Goal: Information Seeking & Learning: Find specific fact

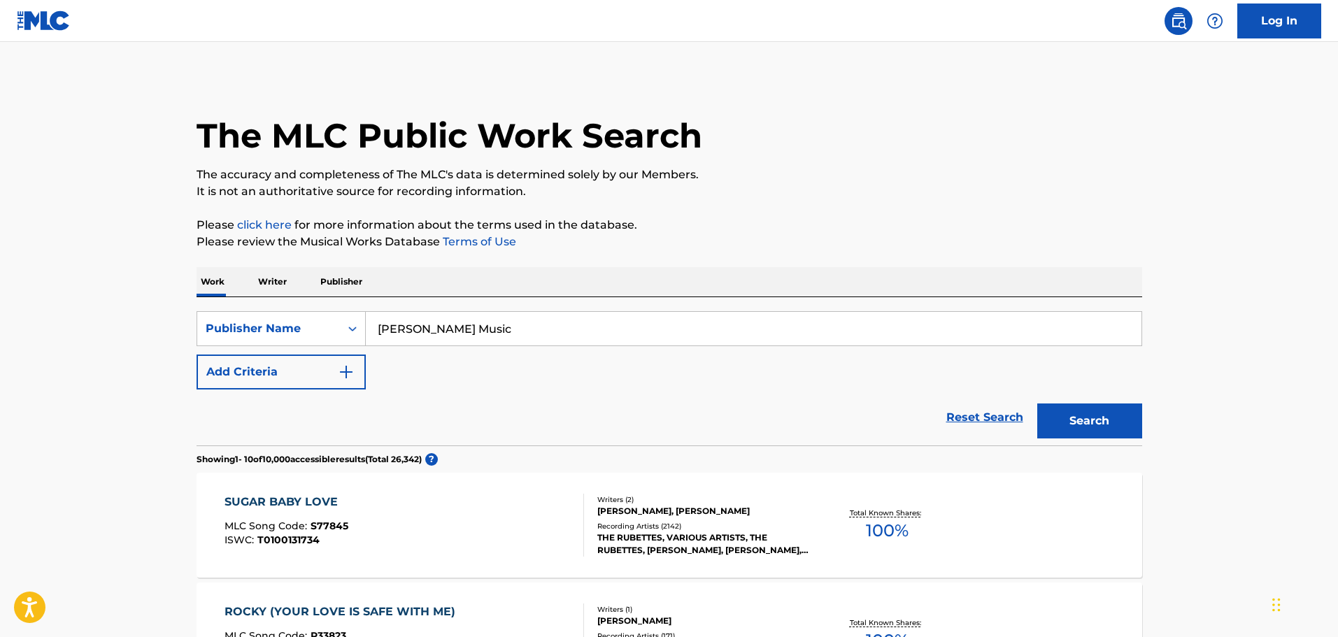
click at [722, 517] on div "[PERSON_NAME], [PERSON_NAME]" at bounding box center [702, 511] width 211 height 13
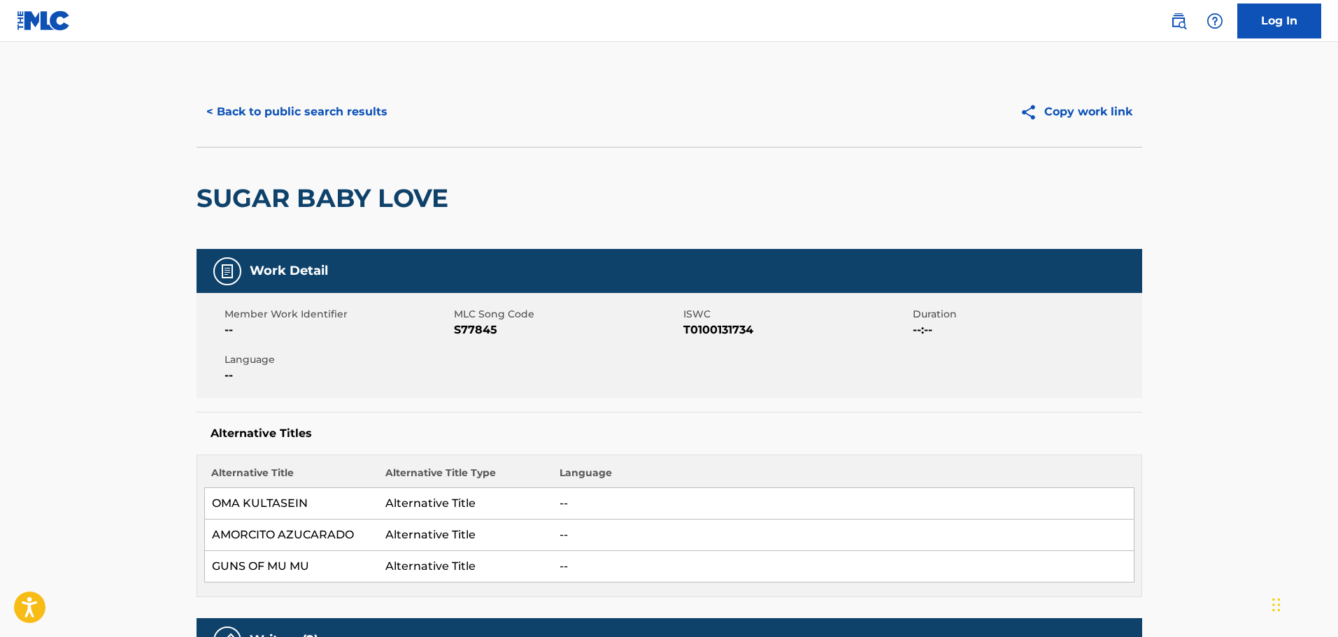
click at [342, 106] on button "< Back to public search results" at bounding box center [296, 111] width 201 height 35
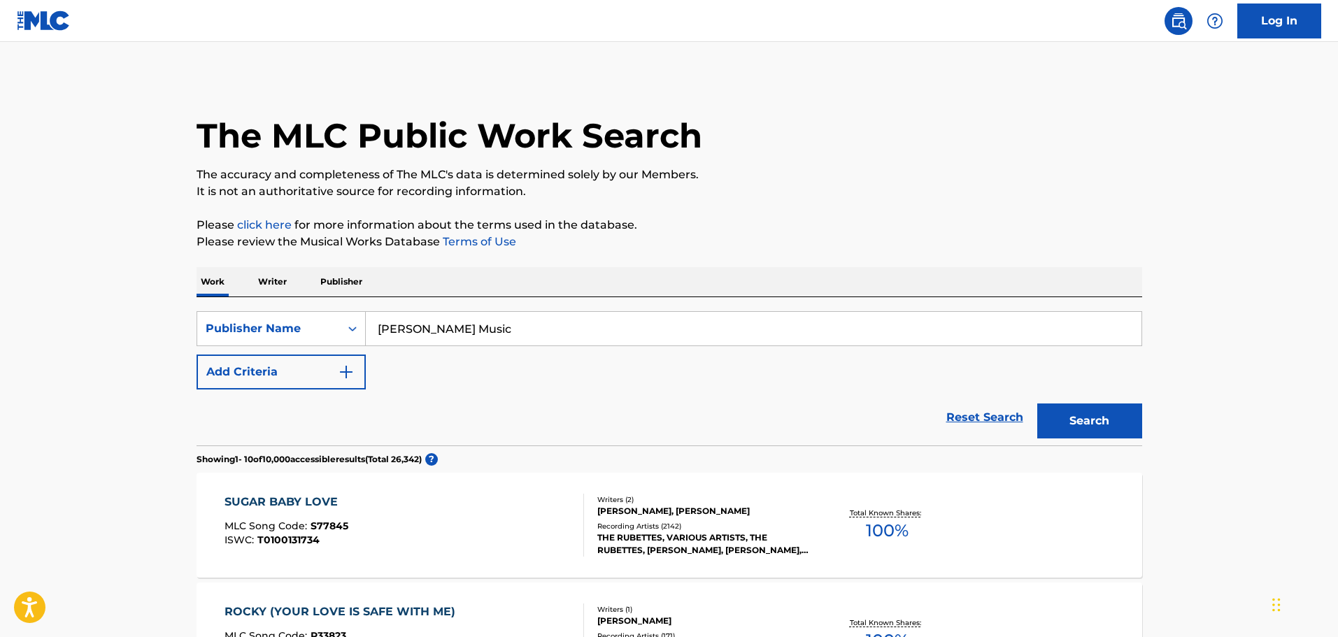
click at [422, 322] on input "[PERSON_NAME] Music" at bounding box center [754, 329] width 776 height 34
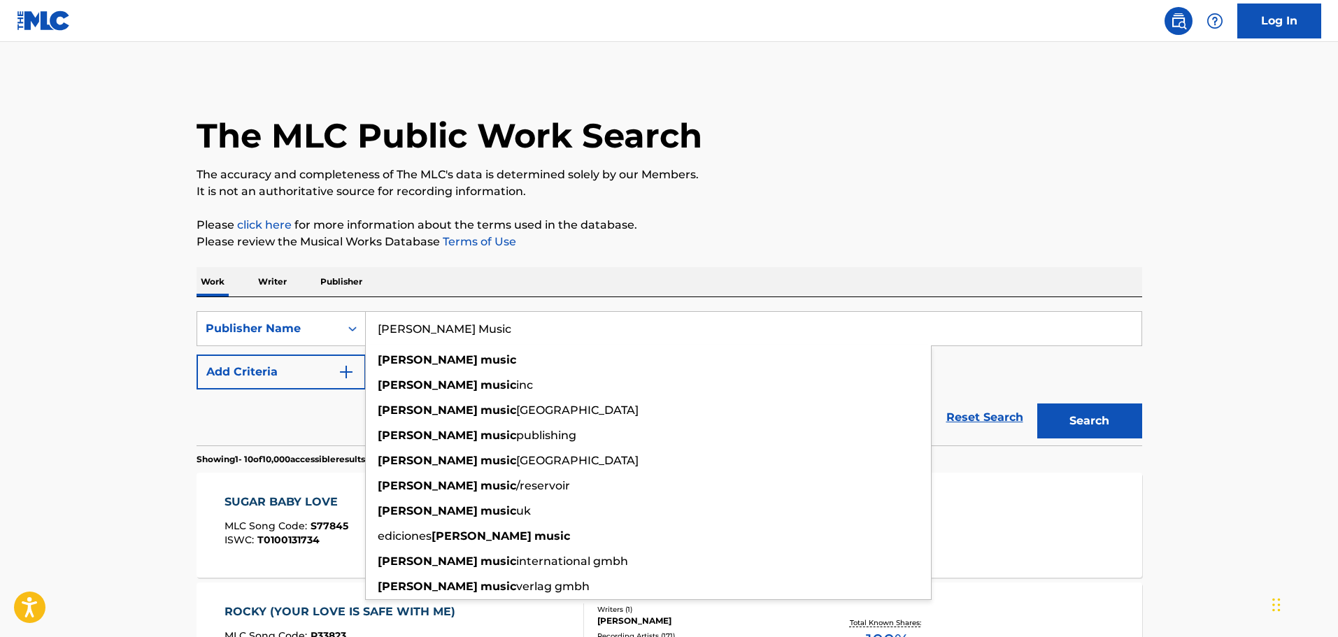
click at [422, 322] on input "[PERSON_NAME] Music" at bounding box center [754, 329] width 776 height 34
paste input "Heavenly Sweetness"
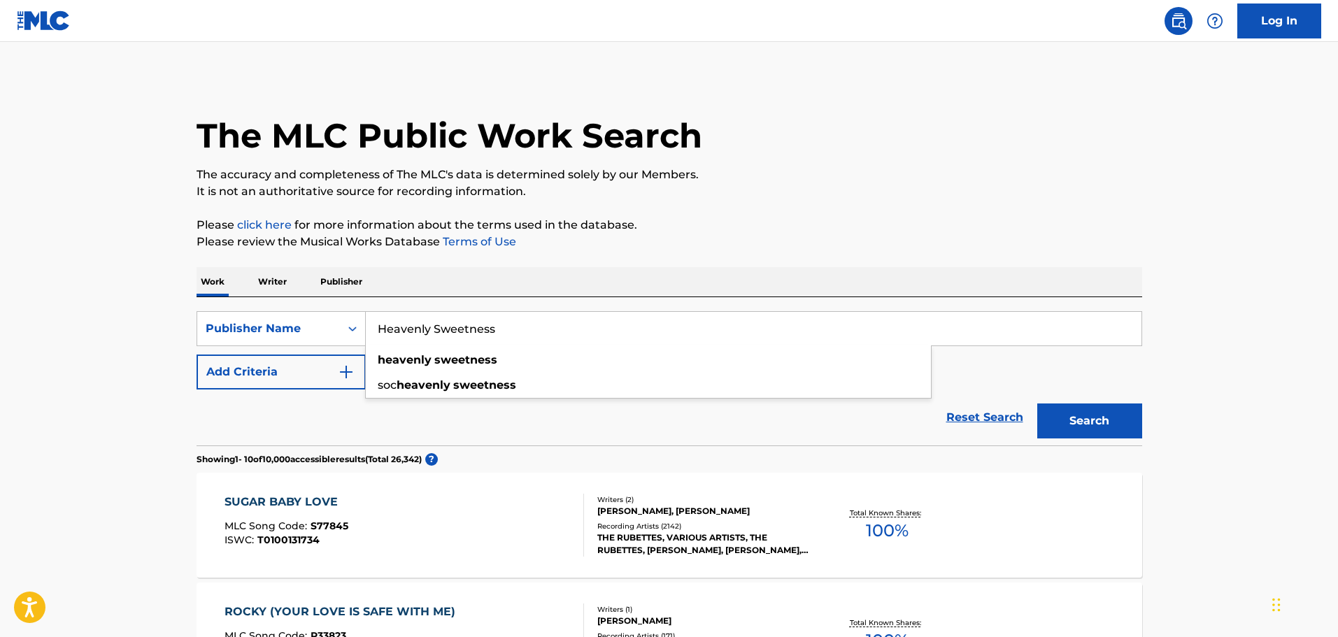
type input "Heavenly Sweetness"
click at [1037, 403] on button "Search" at bounding box center [1089, 420] width 105 height 35
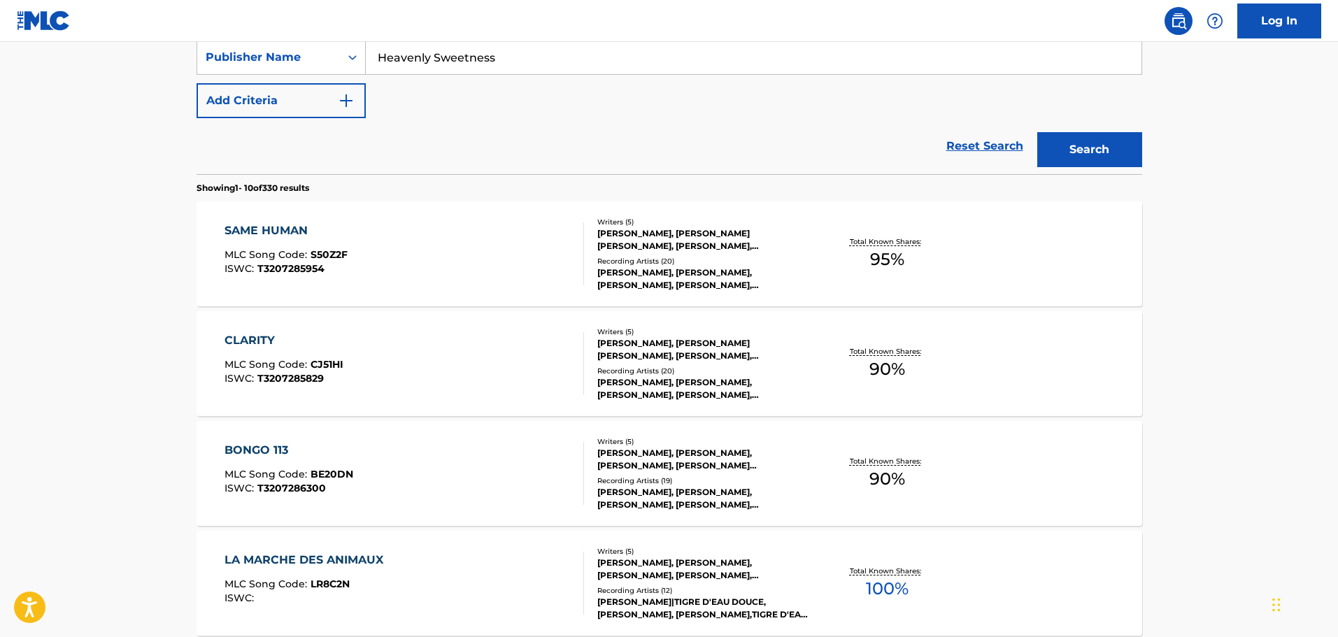
scroll to position [280, 0]
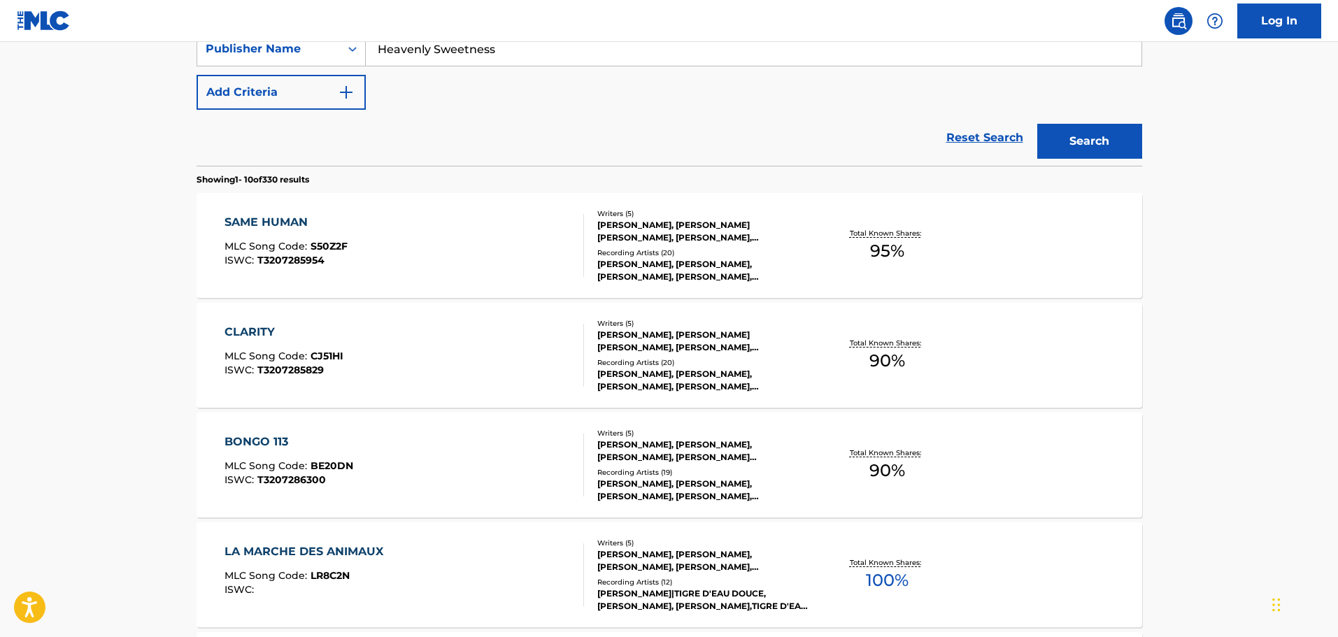
click at [671, 364] on div "Recording Artists ( 20 )" at bounding box center [702, 362] width 211 height 10
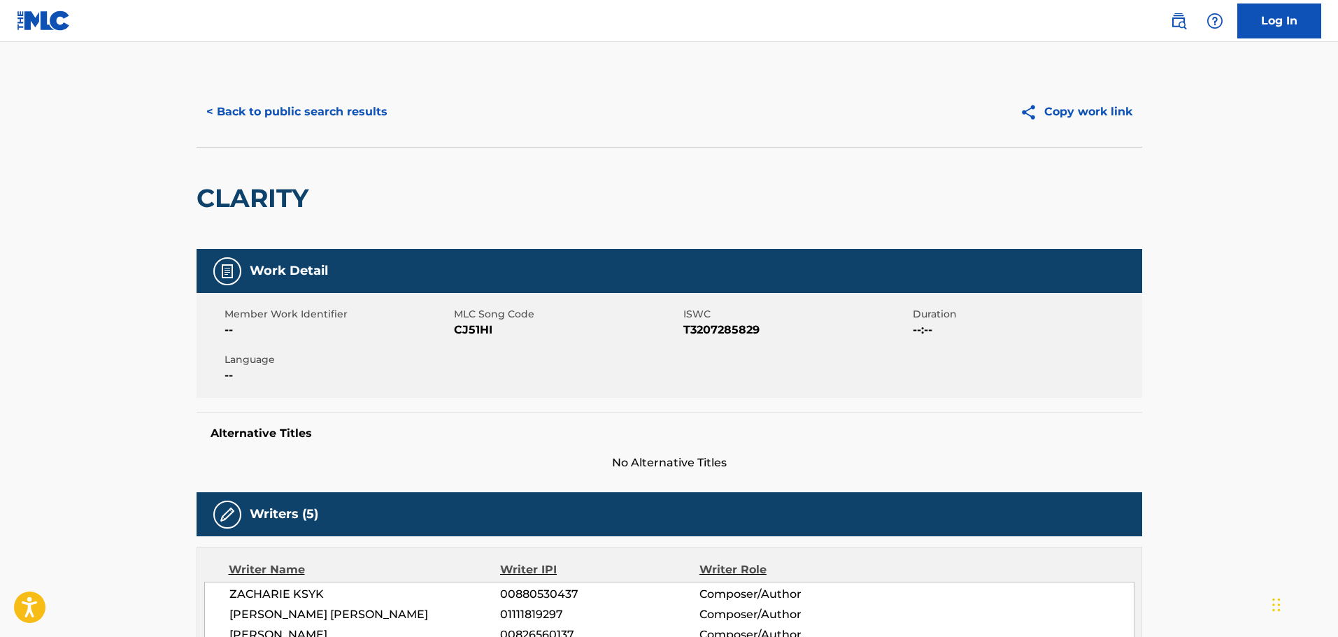
click at [284, 117] on button "< Back to public search results" at bounding box center [296, 111] width 201 height 35
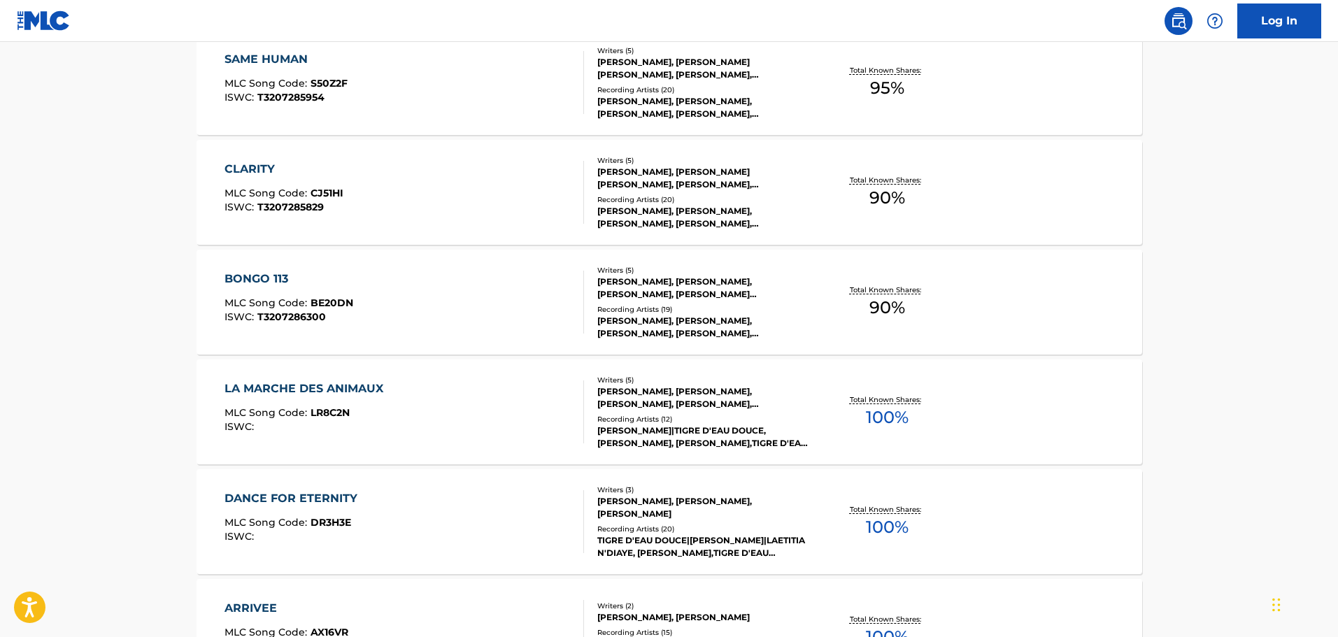
scroll to position [699, 0]
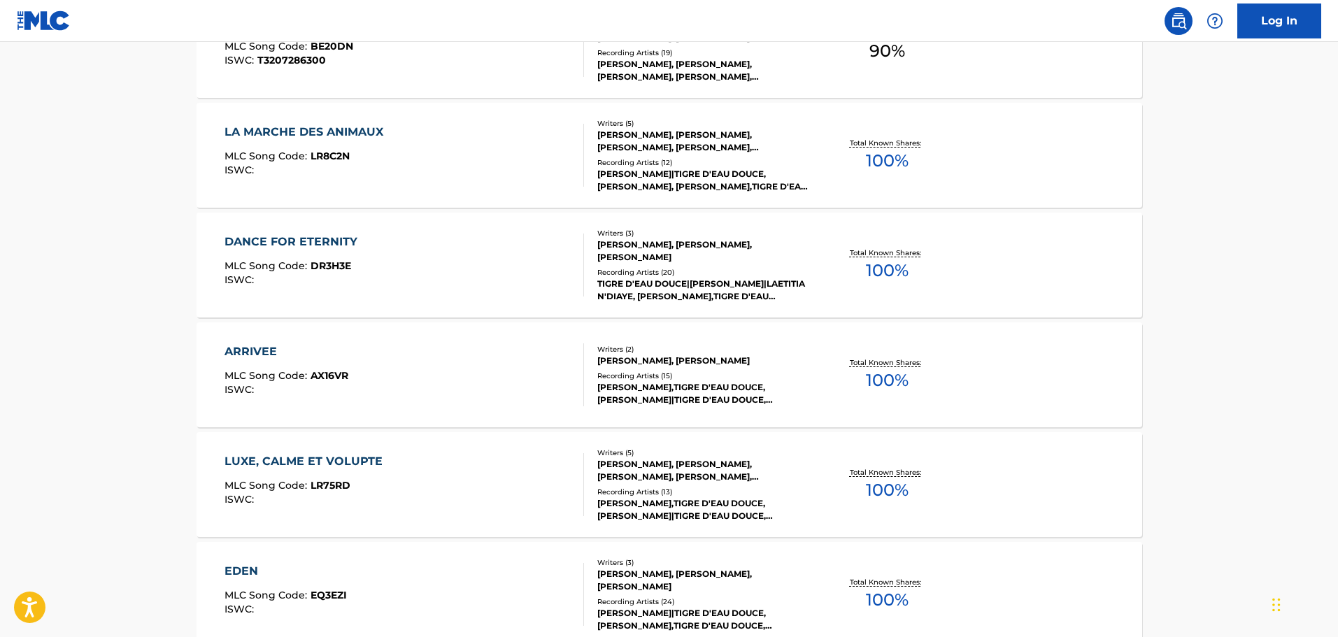
click at [655, 276] on div "Recording Artists ( 20 )" at bounding box center [702, 272] width 211 height 10
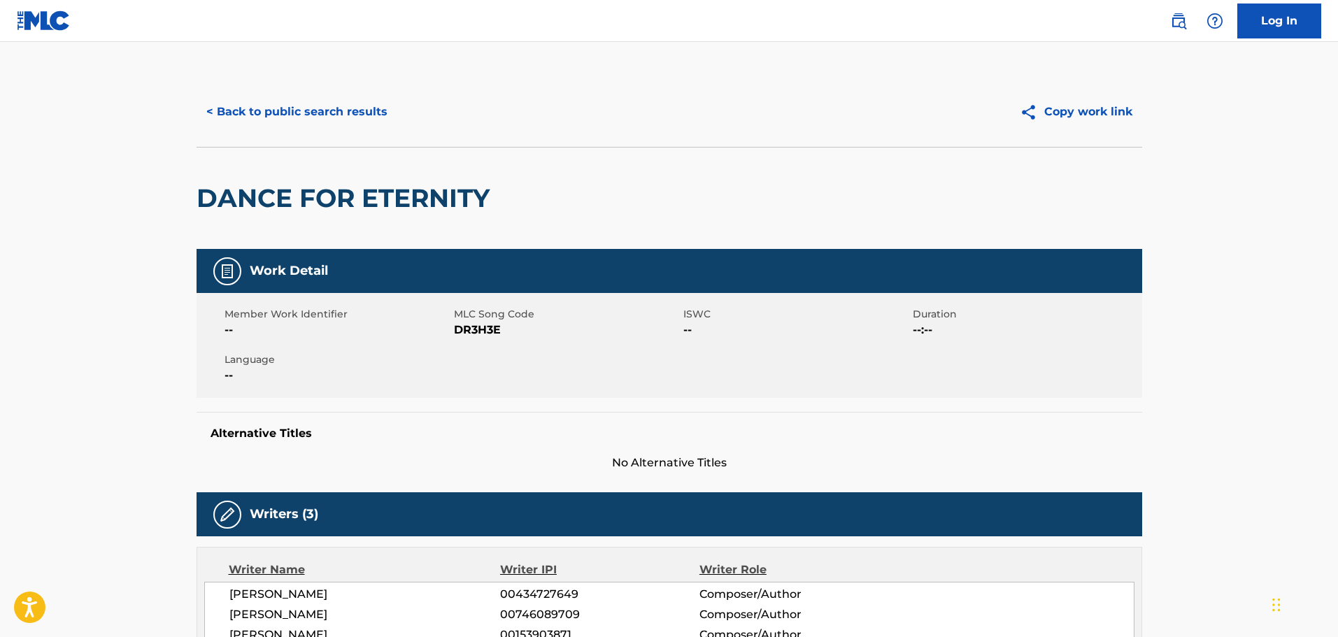
click at [334, 104] on button "< Back to public search results" at bounding box center [296, 111] width 201 height 35
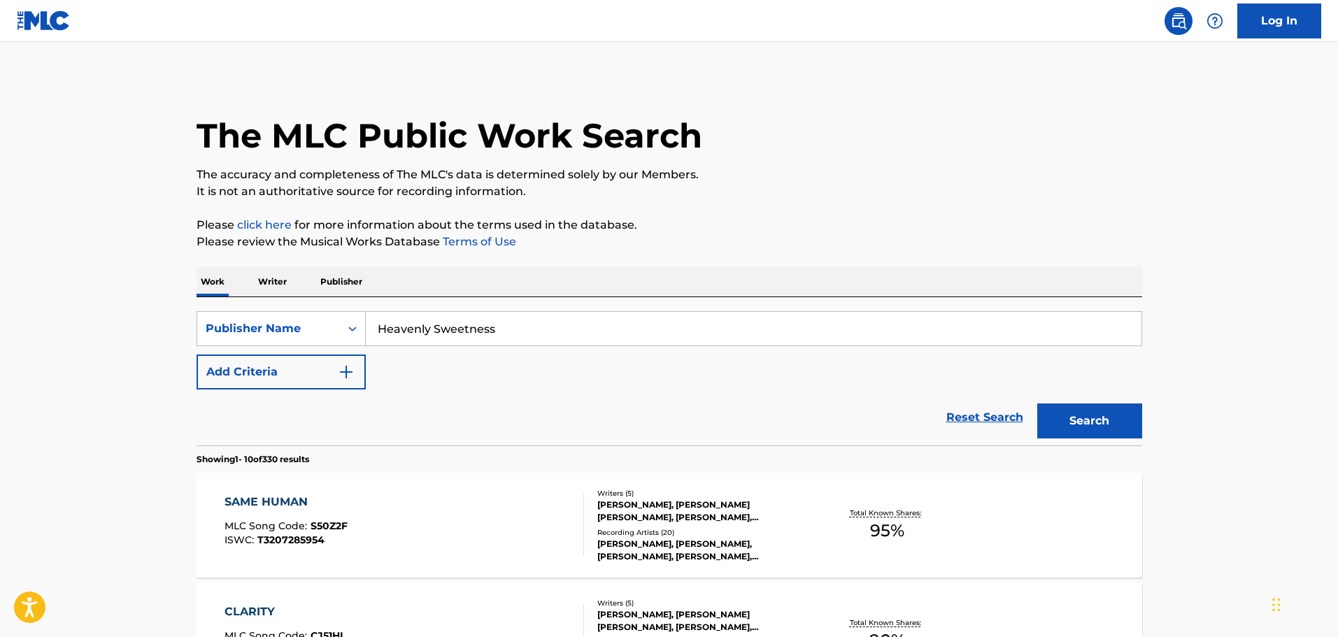
click at [452, 329] on input "Heavenly Sweetness" at bounding box center [754, 329] width 776 height 34
paste input "Faber Music"
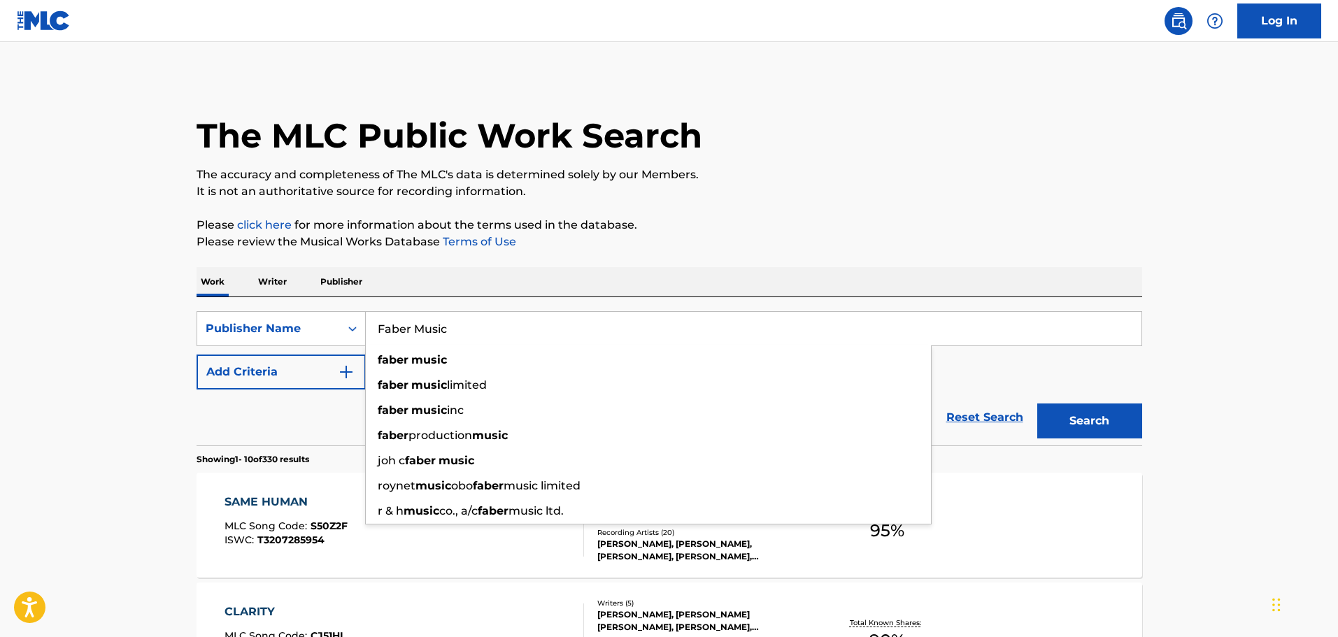
type input "Faber Music"
click at [1037, 403] on button "Search" at bounding box center [1089, 420] width 105 height 35
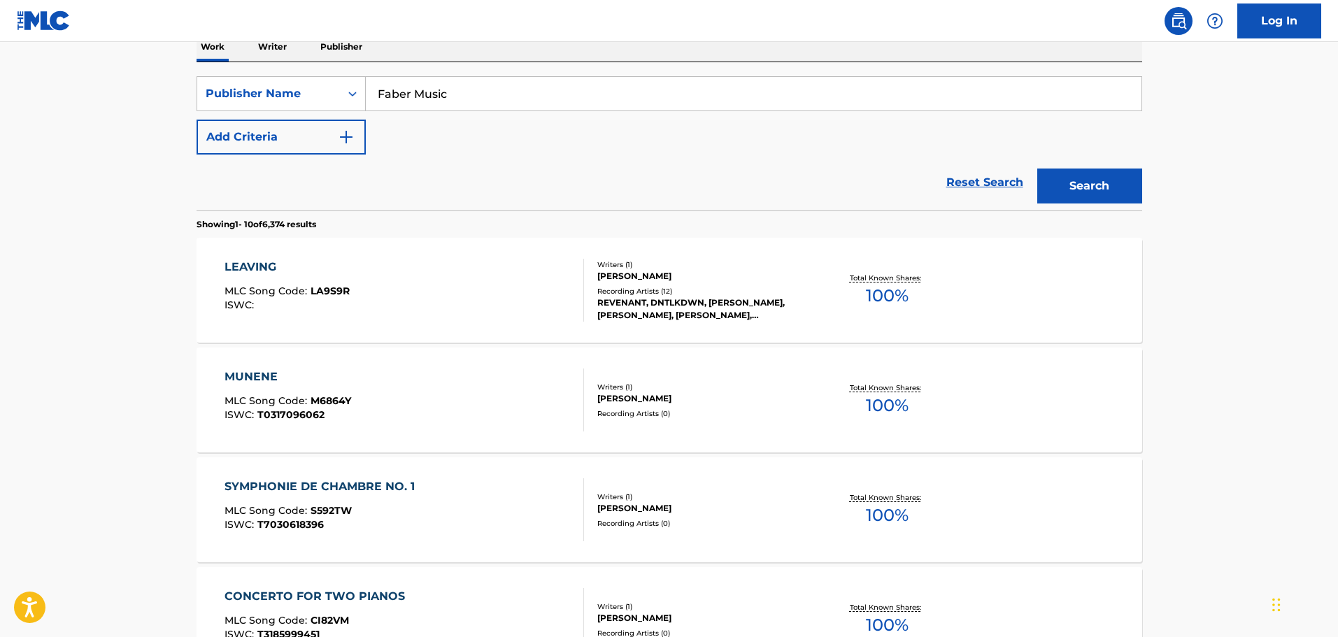
scroll to position [280, 0]
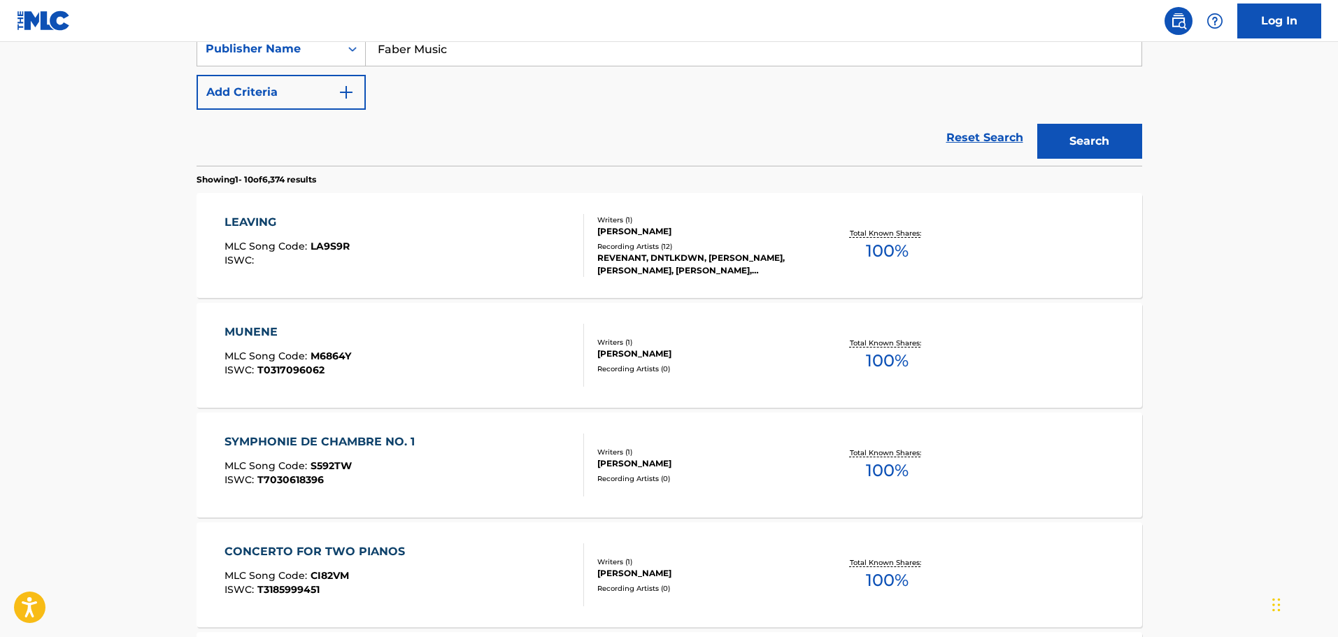
click at [638, 353] on div "[PERSON_NAME]" at bounding box center [702, 354] width 211 height 13
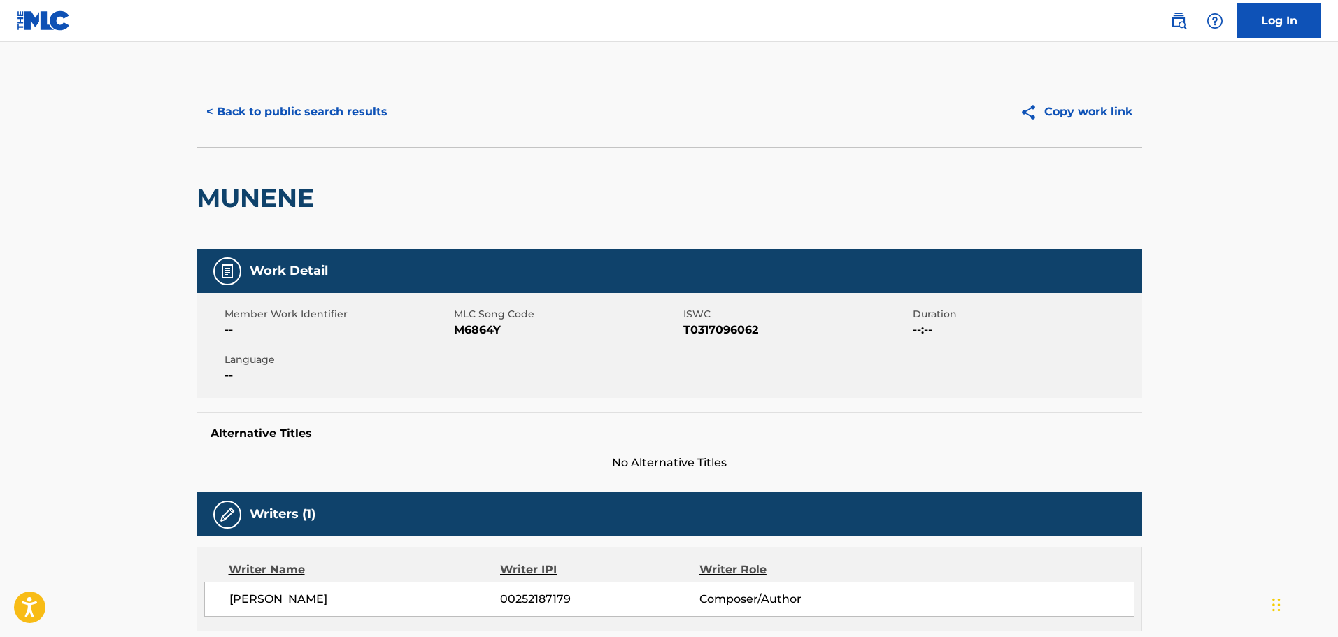
click at [258, 113] on button "< Back to public search results" at bounding box center [296, 111] width 201 height 35
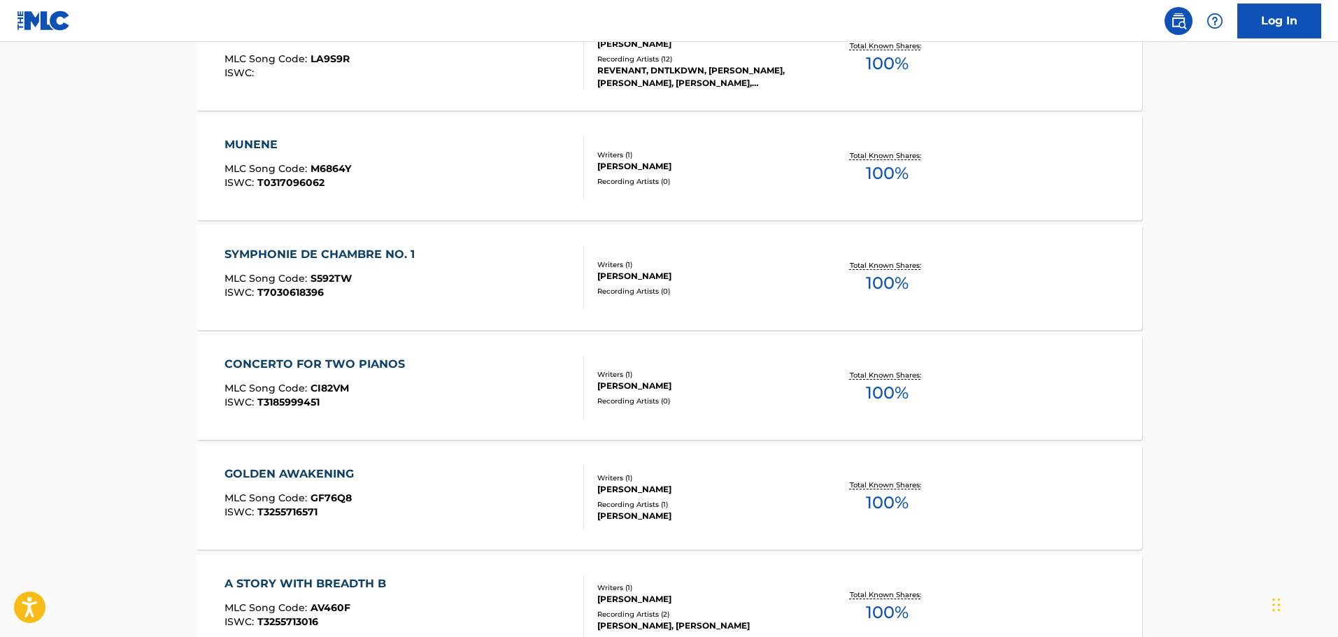
scroll to position [769, 0]
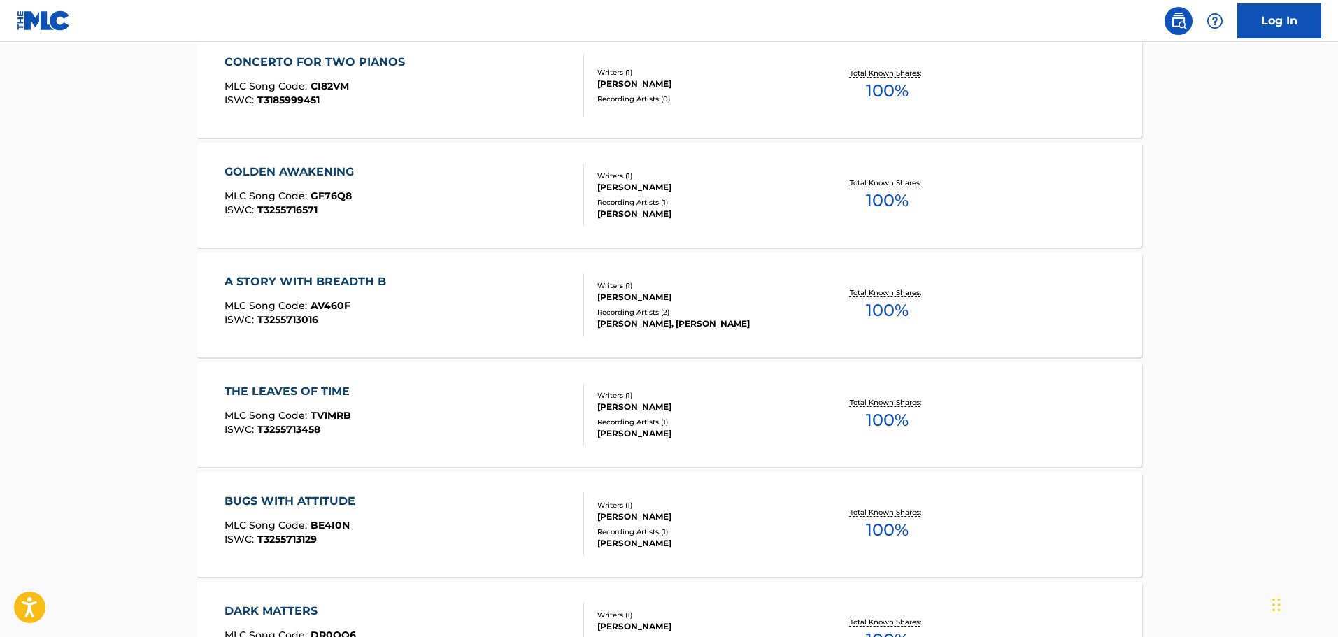
click at [629, 513] on div "[PERSON_NAME]" at bounding box center [702, 516] width 211 height 13
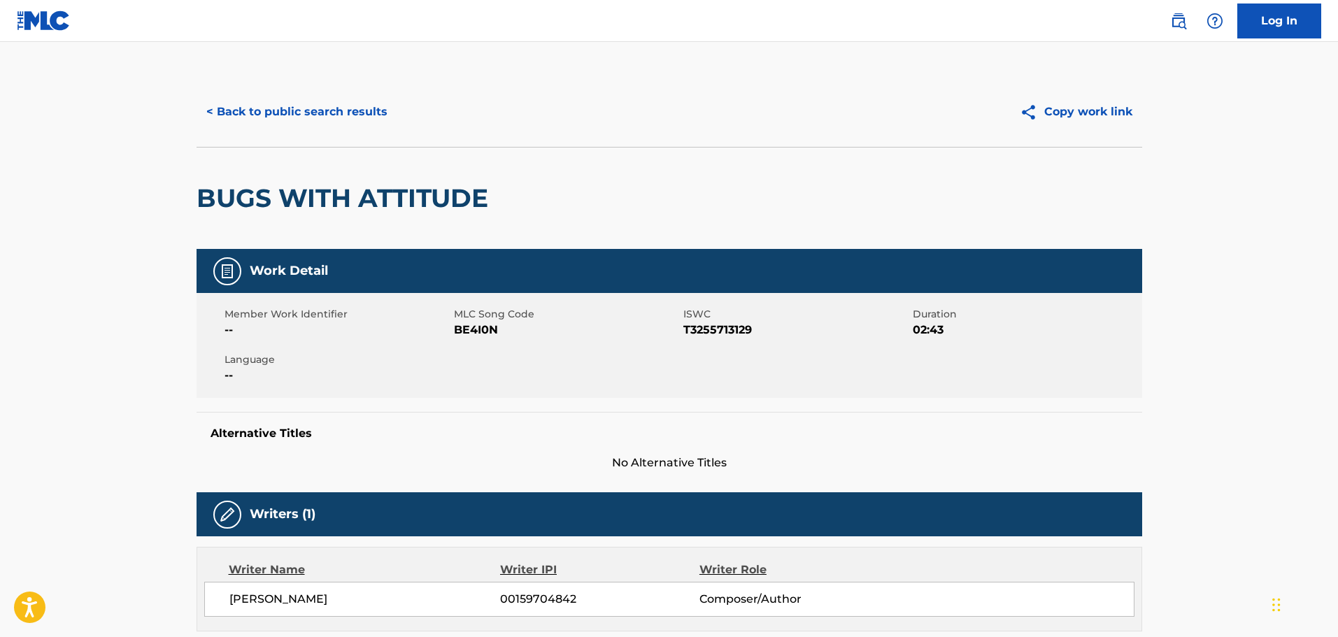
click at [329, 98] on button "< Back to public search results" at bounding box center [296, 111] width 201 height 35
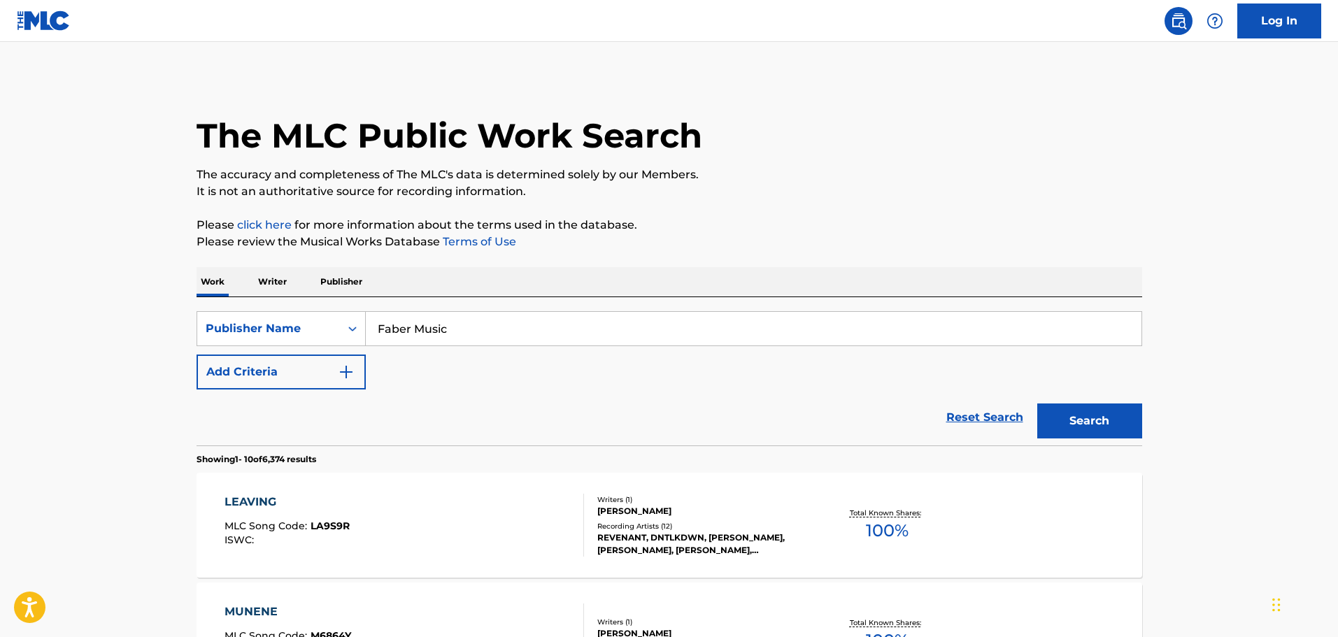
click at [338, 374] on button "Add Criteria" at bounding box center [280, 372] width 169 height 35
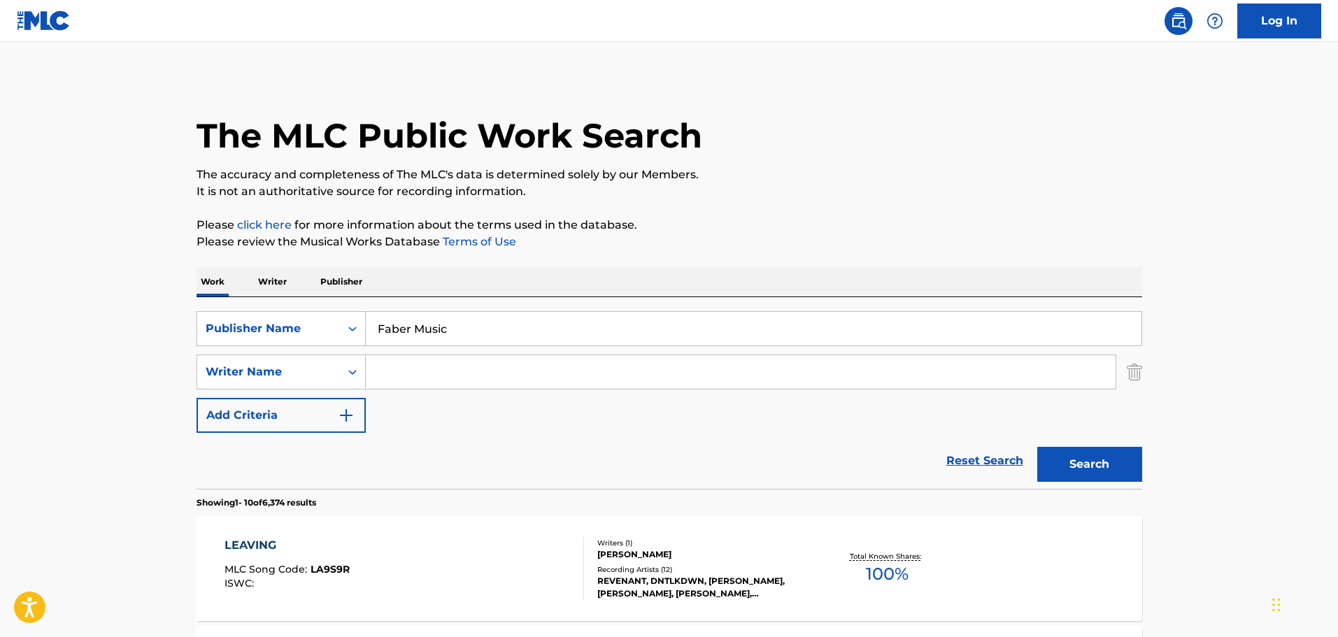
click at [424, 377] on input "Search Form" at bounding box center [741, 372] width 750 height 34
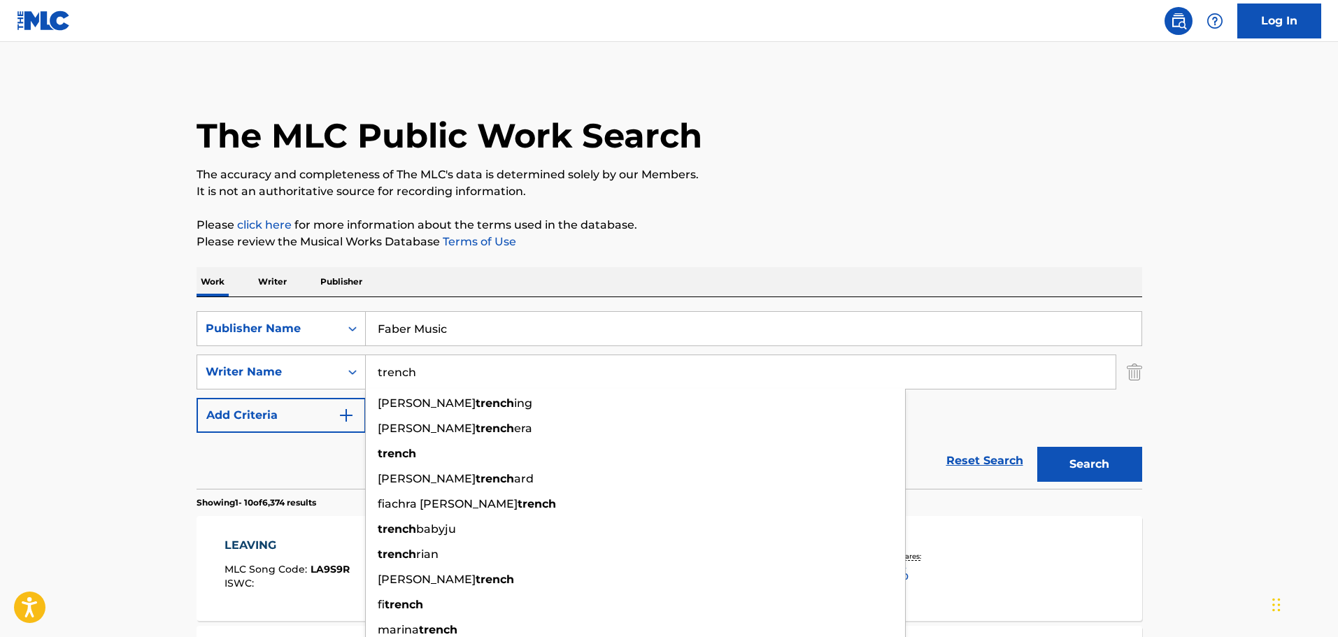
click at [1037, 447] on button "Search" at bounding box center [1089, 464] width 105 height 35
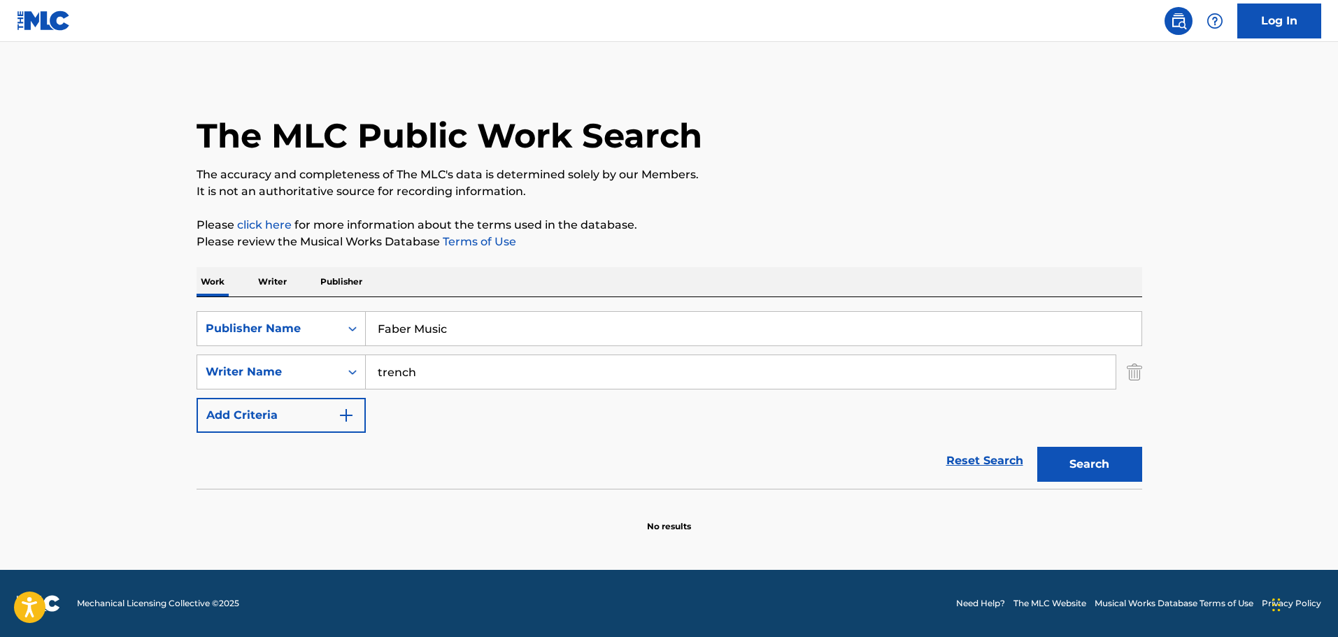
click at [458, 363] on input "trench" at bounding box center [741, 372] width 750 height 34
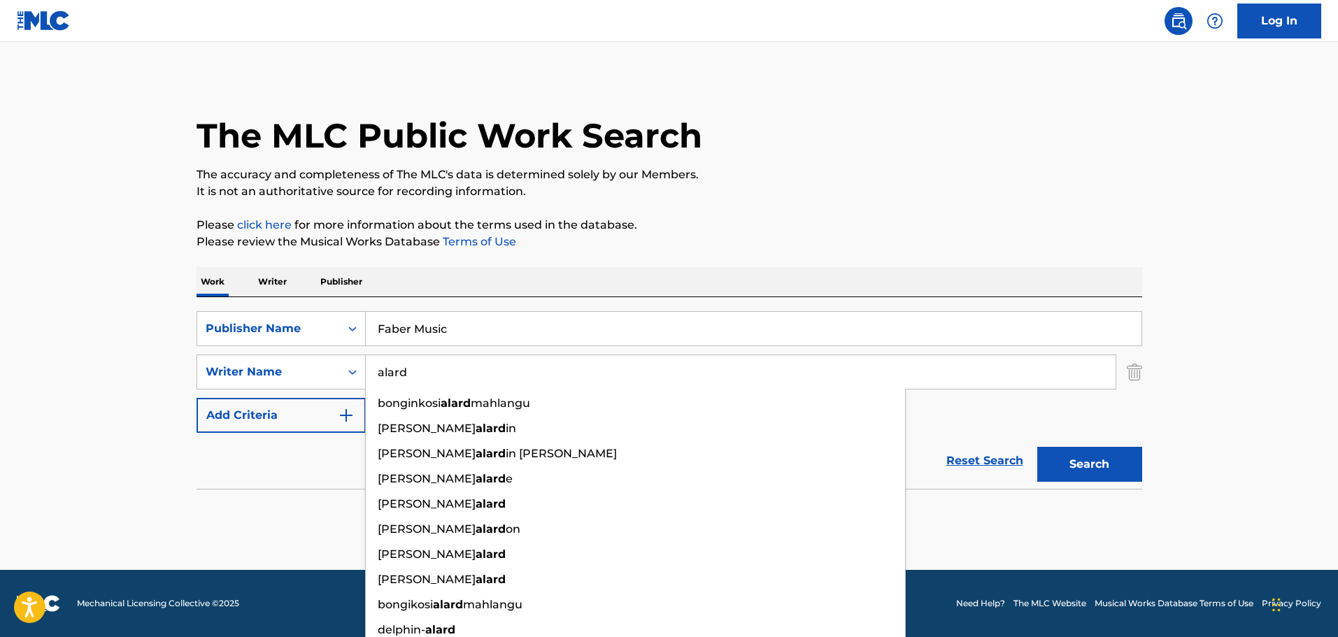
click at [1037, 447] on button "Search" at bounding box center [1089, 464] width 105 height 35
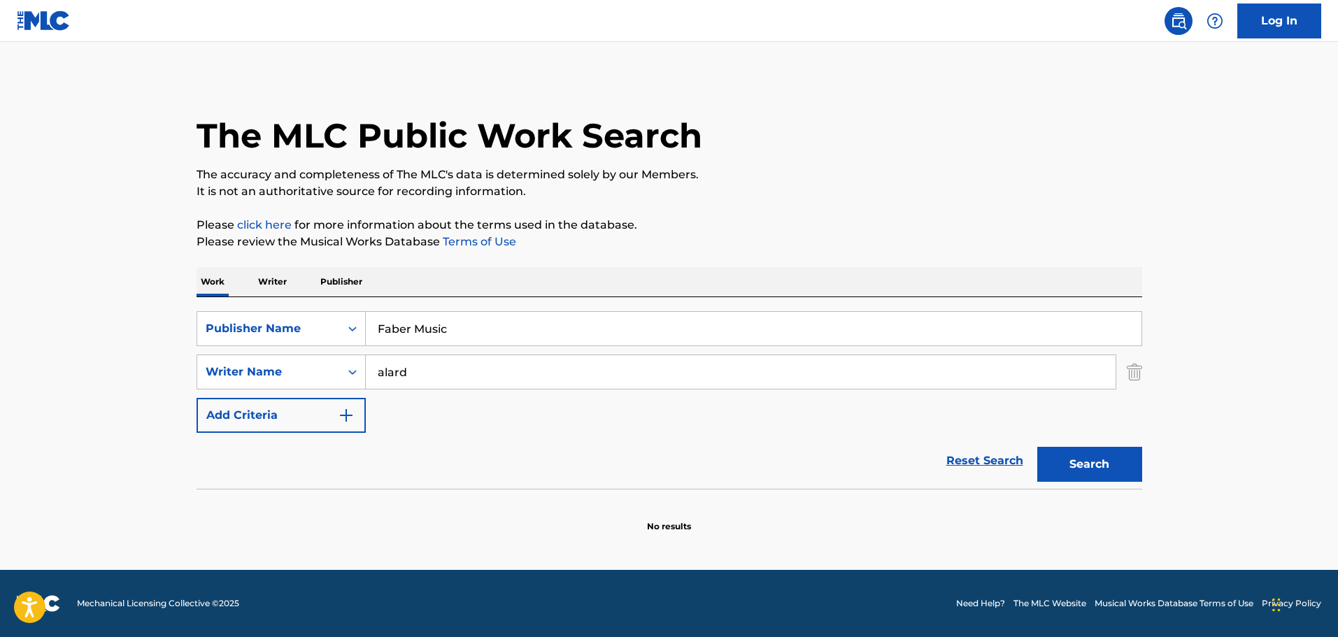
click at [452, 363] on input "alard" at bounding box center [741, 372] width 750 height 34
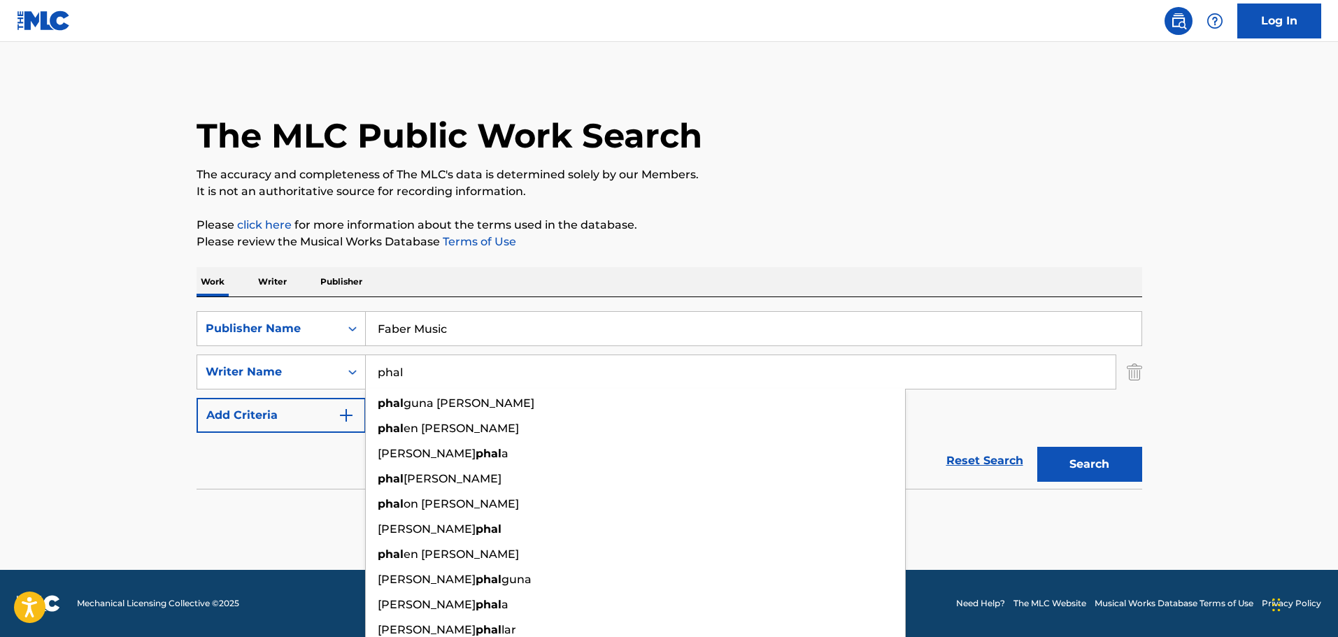
click at [1037, 447] on button "Search" at bounding box center [1089, 464] width 105 height 35
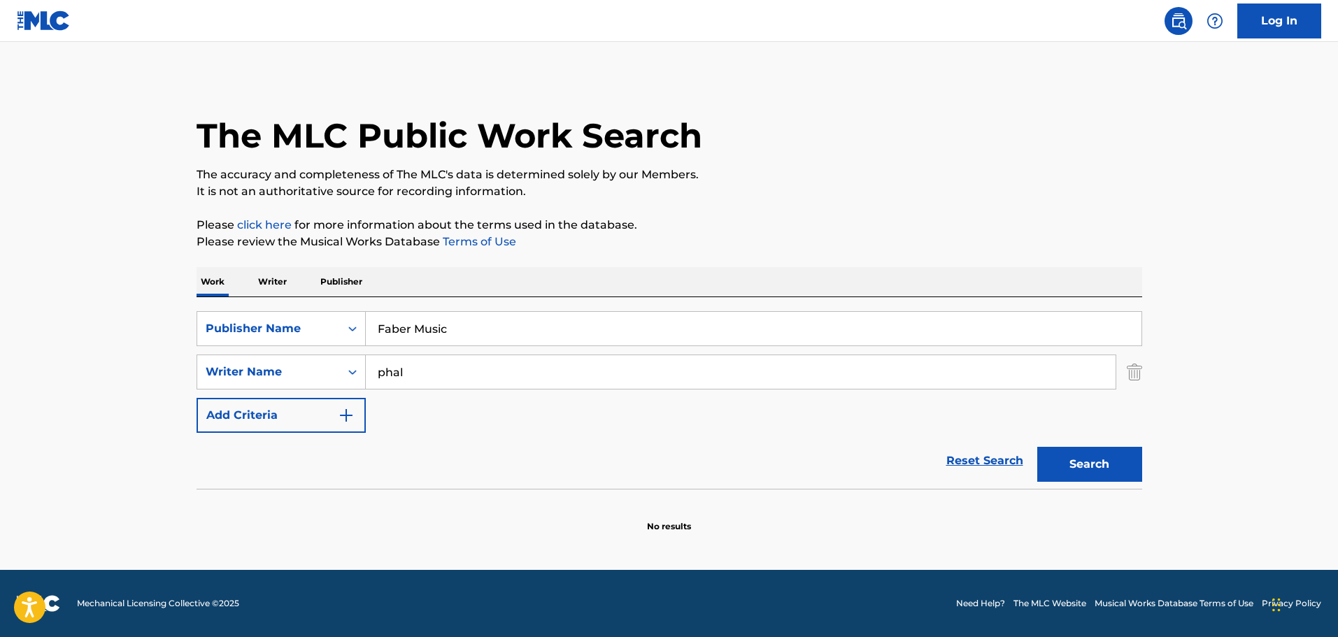
click at [452, 363] on input "phal" at bounding box center [741, 372] width 750 height 34
type input "ksyk"
click at [1037, 447] on button "Search" at bounding box center [1089, 464] width 105 height 35
click at [434, 329] on input "Faber Music" at bounding box center [754, 329] width 776 height 34
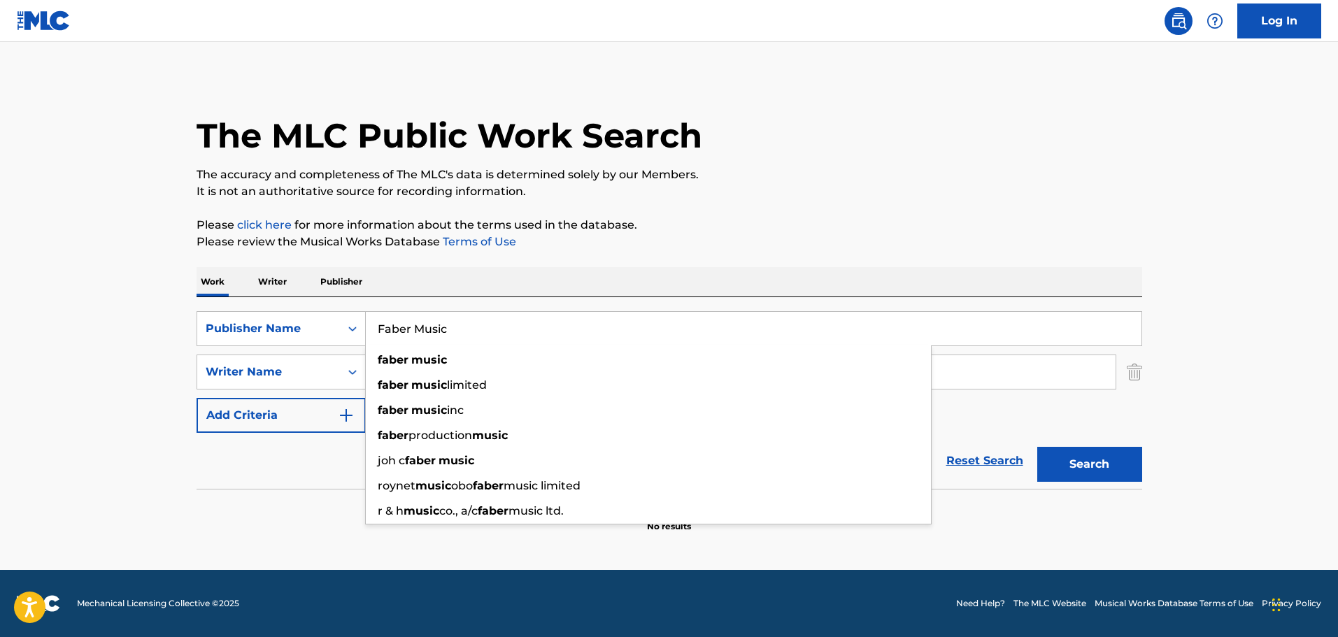
click at [434, 329] on input "Faber Music" at bounding box center [754, 329] width 776 height 34
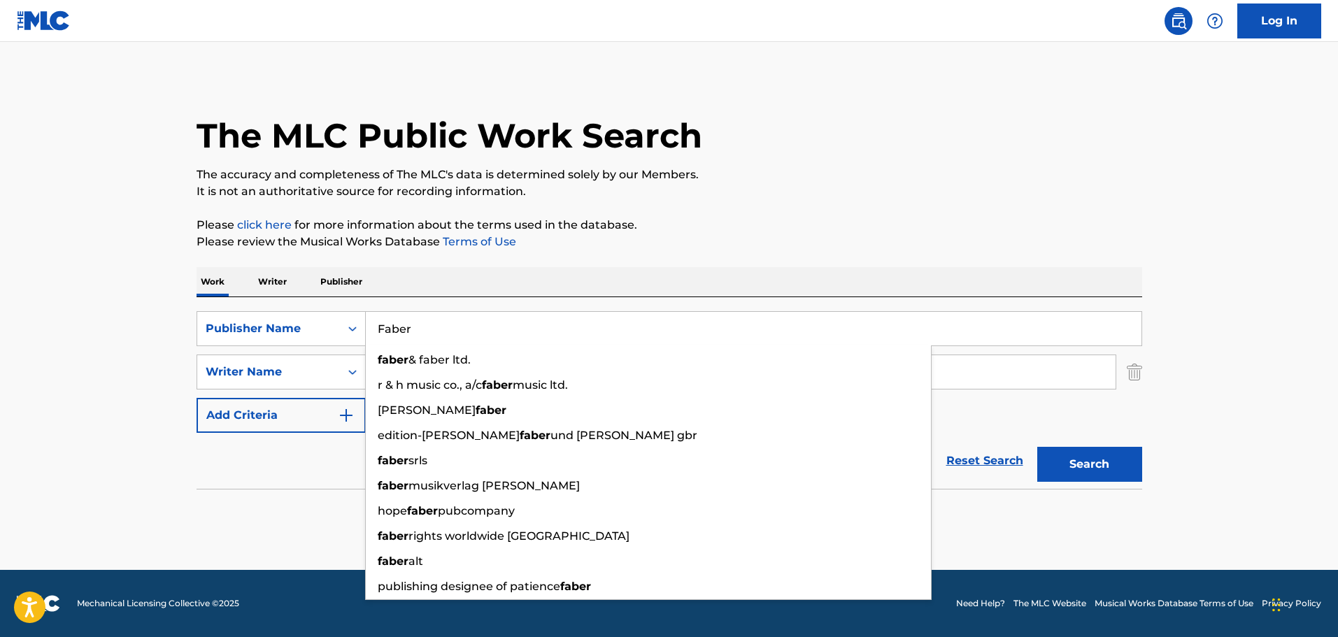
type input "Faber"
click at [1170, 400] on main "The MLC Public Work Search The accuracy and completeness of The MLC's data is d…" at bounding box center [669, 306] width 1338 height 528
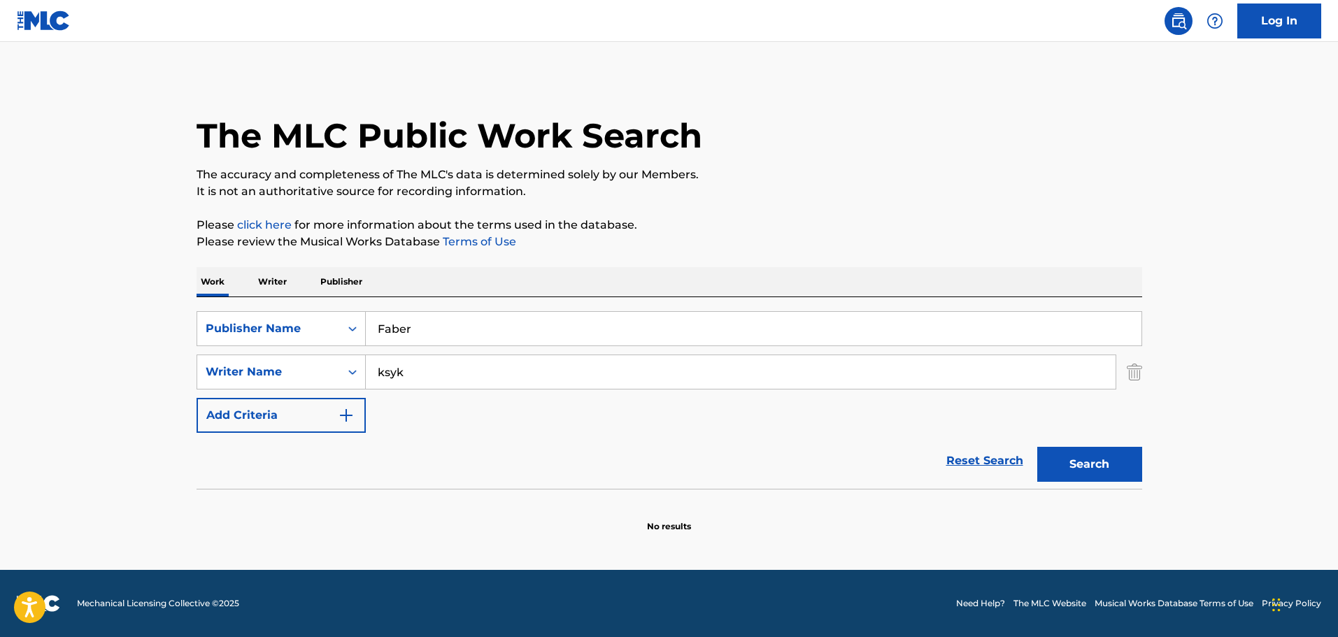
click at [1102, 456] on button "Search" at bounding box center [1089, 464] width 105 height 35
click at [427, 367] on input "ksyk" at bounding box center [741, 372] width 750 height 34
click at [385, 376] on input "ksyk" at bounding box center [741, 372] width 750 height 34
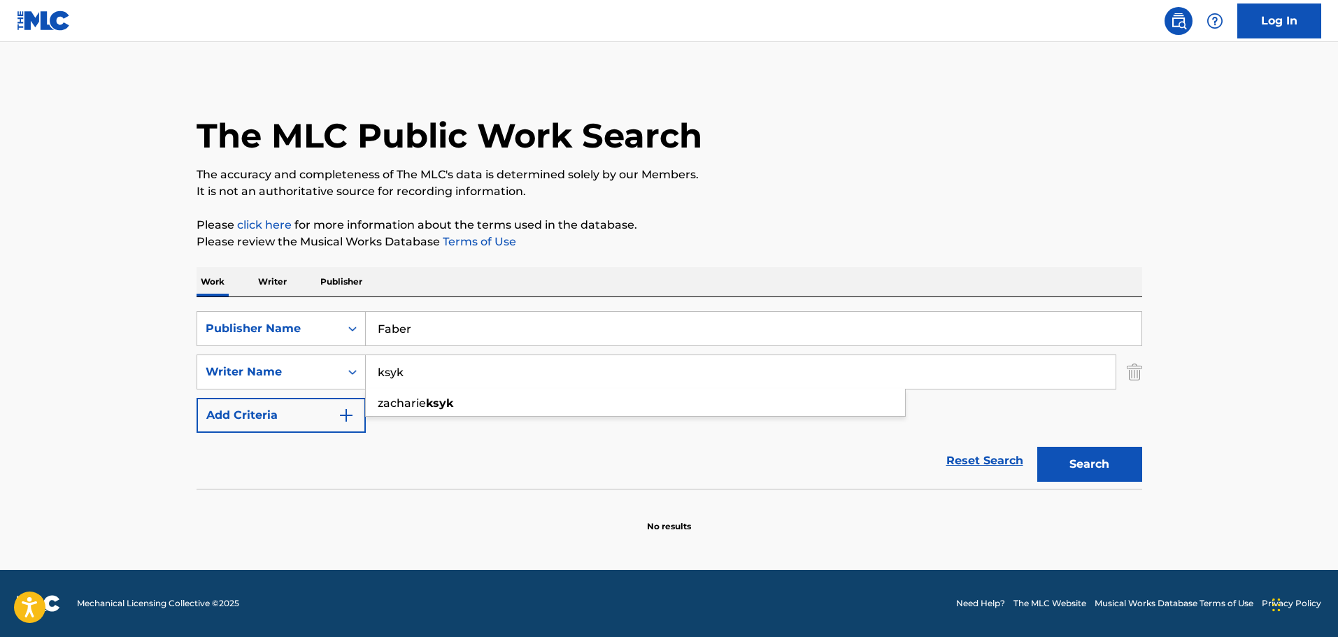
click at [386, 376] on input "ksyk" at bounding box center [741, 372] width 750 height 34
paste input "Bouyssière"
type input "Bouyssière"
click at [1037, 447] on button "Search" at bounding box center [1089, 464] width 105 height 35
click at [1141, 371] on img "Search Form" at bounding box center [1134, 372] width 15 height 35
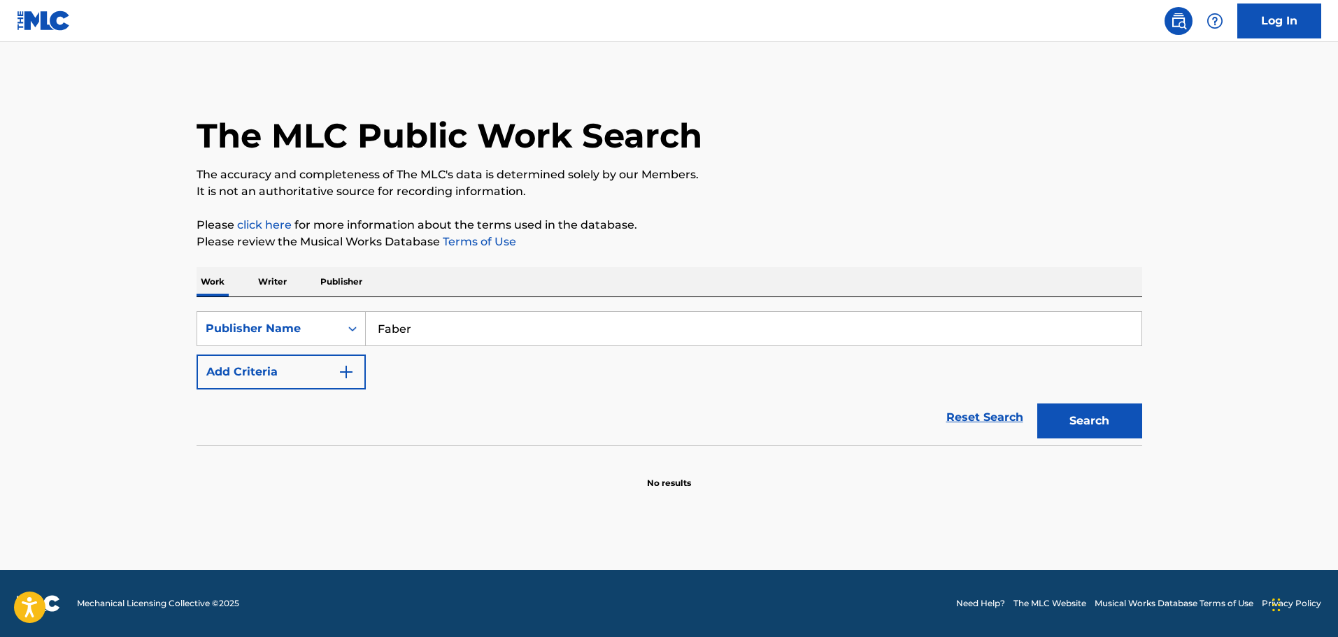
click at [703, 324] on input "Faber" at bounding box center [754, 329] width 776 height 34
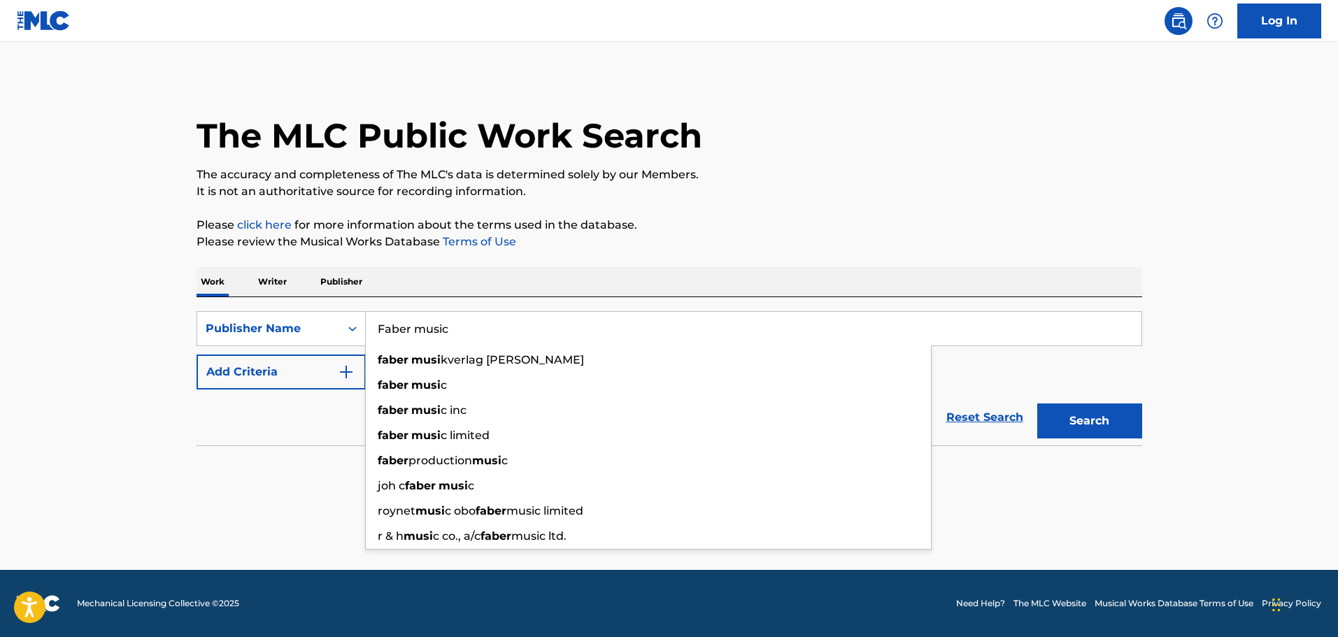
type input "Faber music"
click at [1037, 403] on button "Search" at bounding box center [1089, 420] width 105 height 35
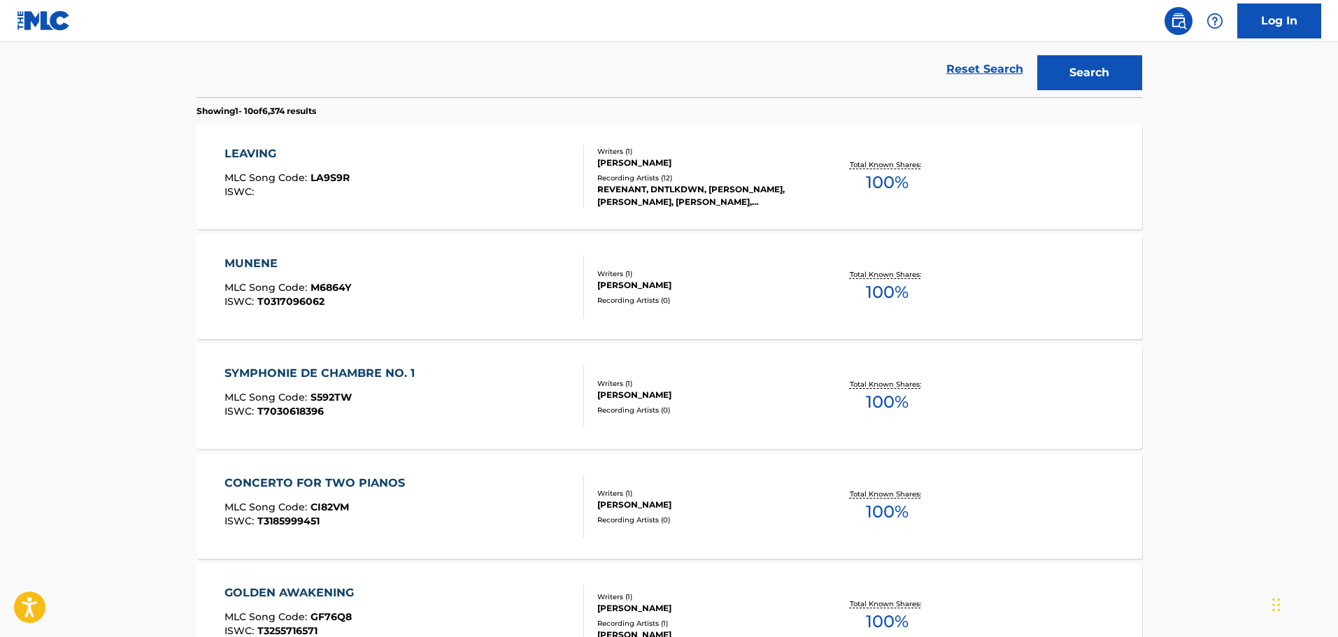
scroll to position [350, 0]
click at [645, 288] on div "[PERSON_NAME]" at bounding box center [702, 284] width 211 height 13
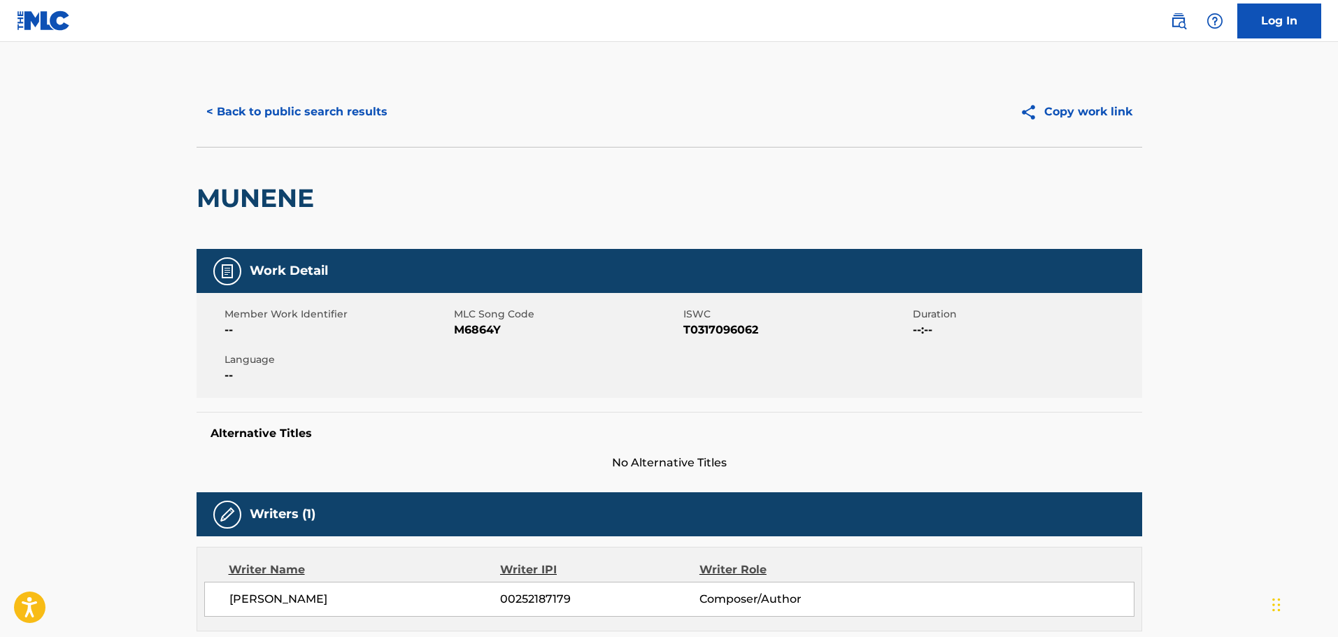
click at [309, 108] on button "< Back to public search results" at bounding box center [296, 111] width 201 height 35
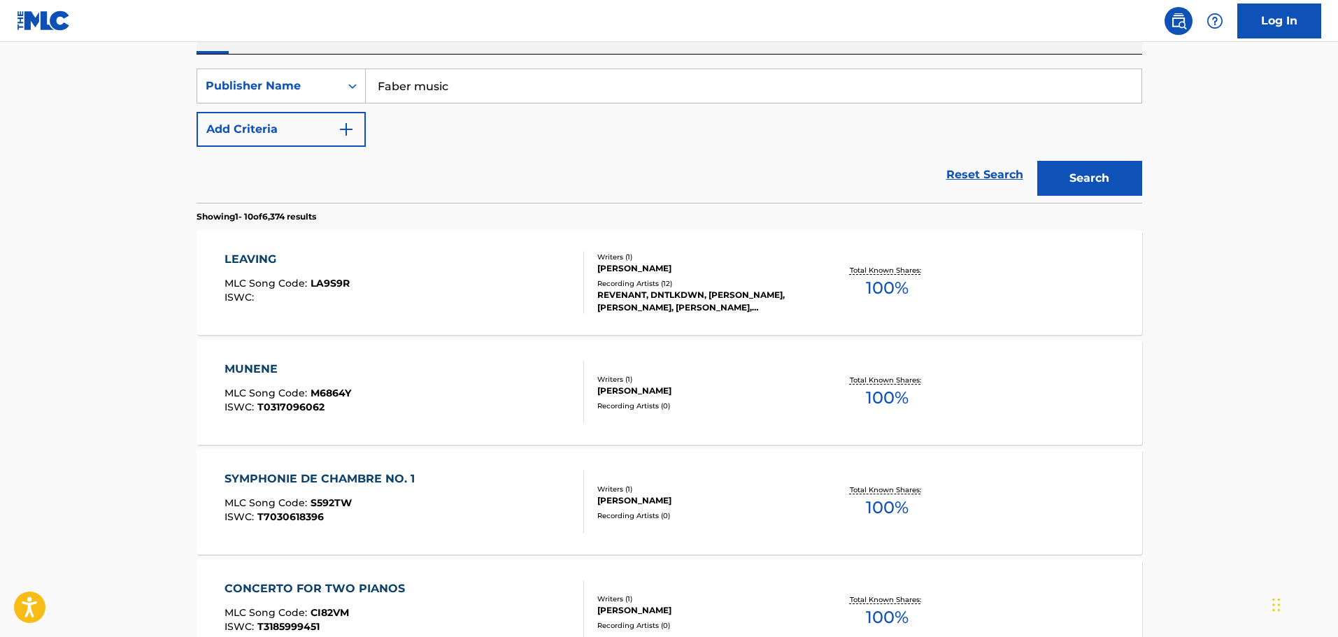
scroll to position [246, 0]
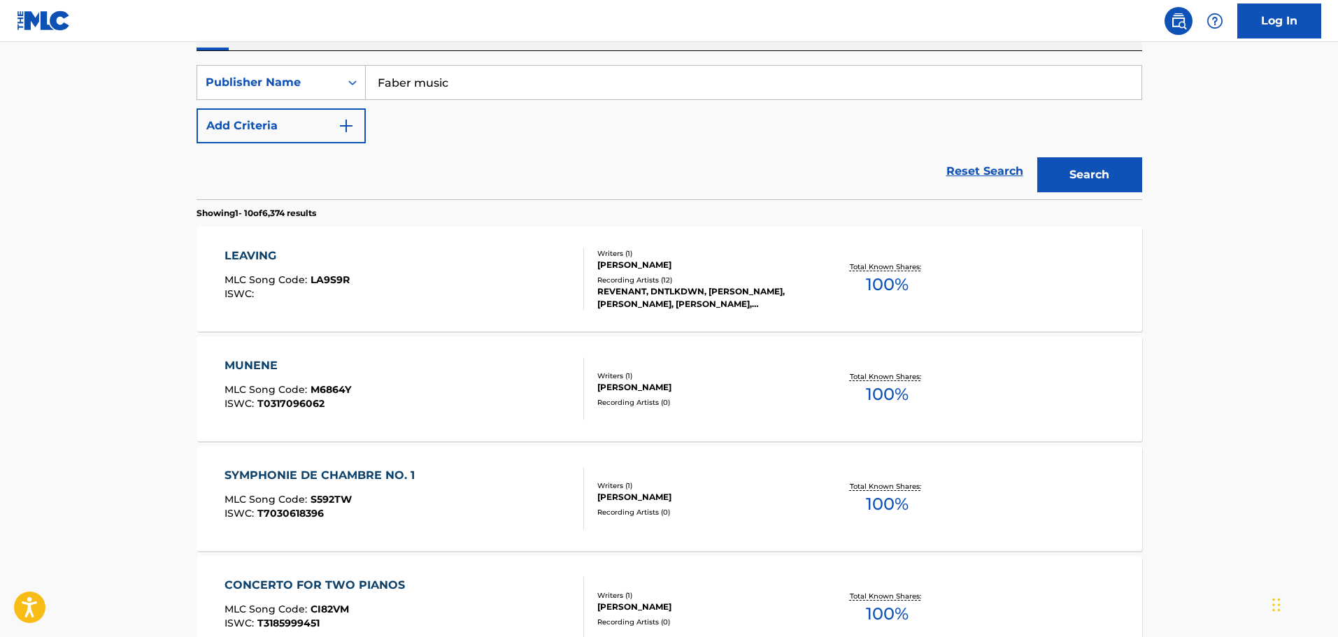
click at [623, 255] on div "Writers ( 1 )" at bounding box center [702, 253] width 211 height 10
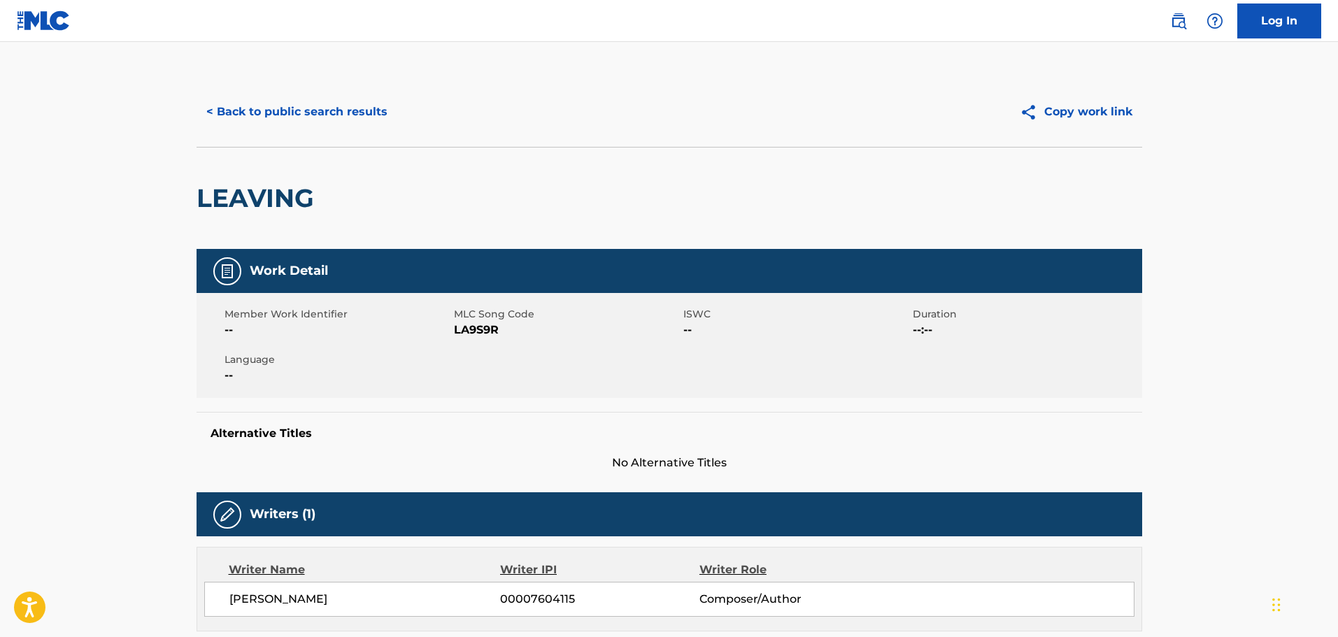
click at [273, 123] on button "< Back to public search results" at bounding box center [296, 111] width 201 height 35
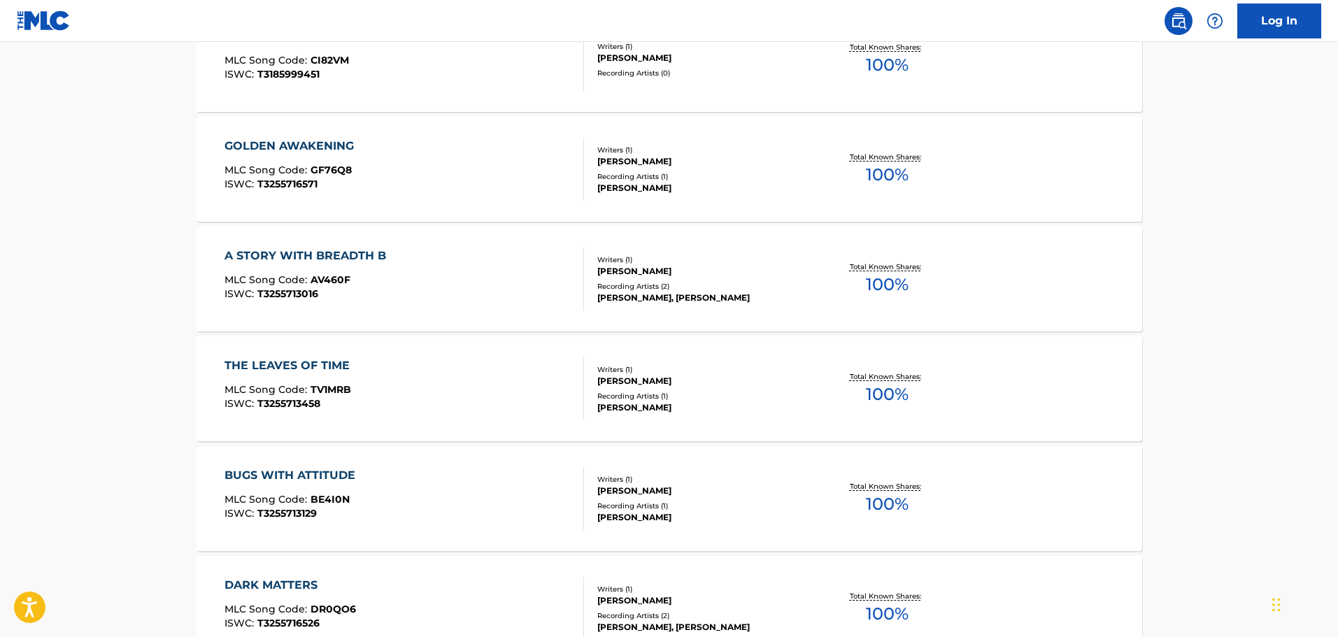
scroll to position [876, 0]
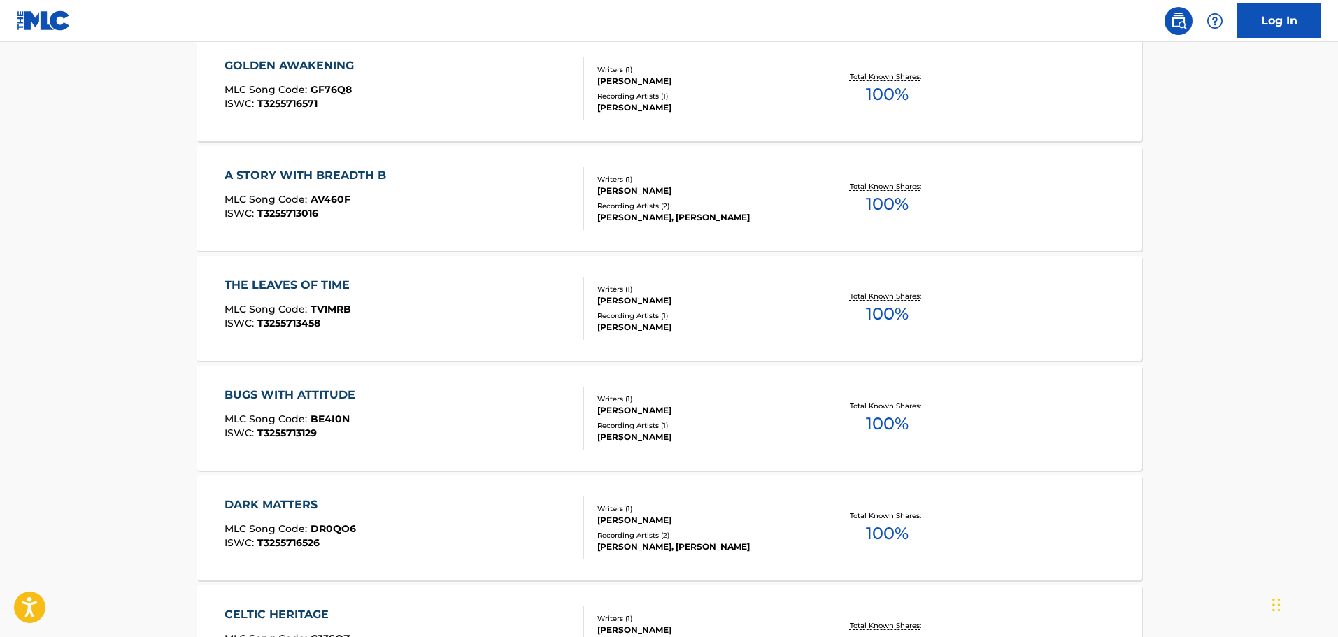
click at [655, 294] on div "[PERSON_NAME]" at bounding box center [702, 300] width 211 height 13
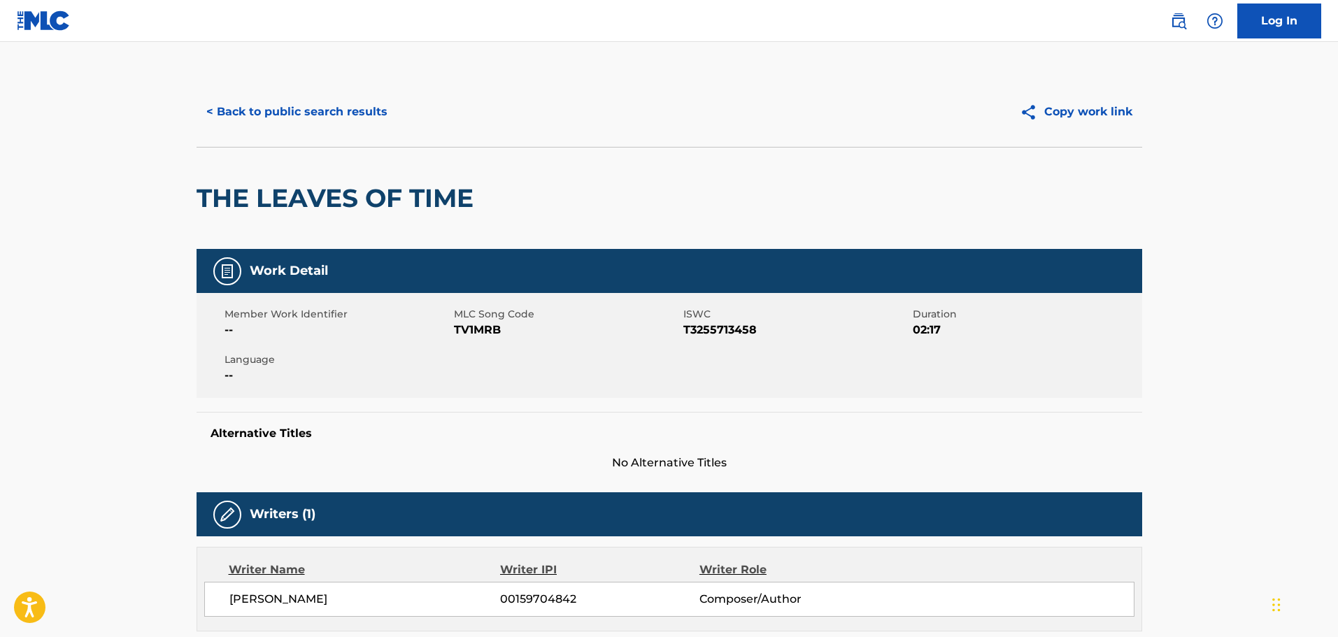
click at [285, 108] on button "< Back to public search results" at bounding box center [296, 111] width 201 height 35
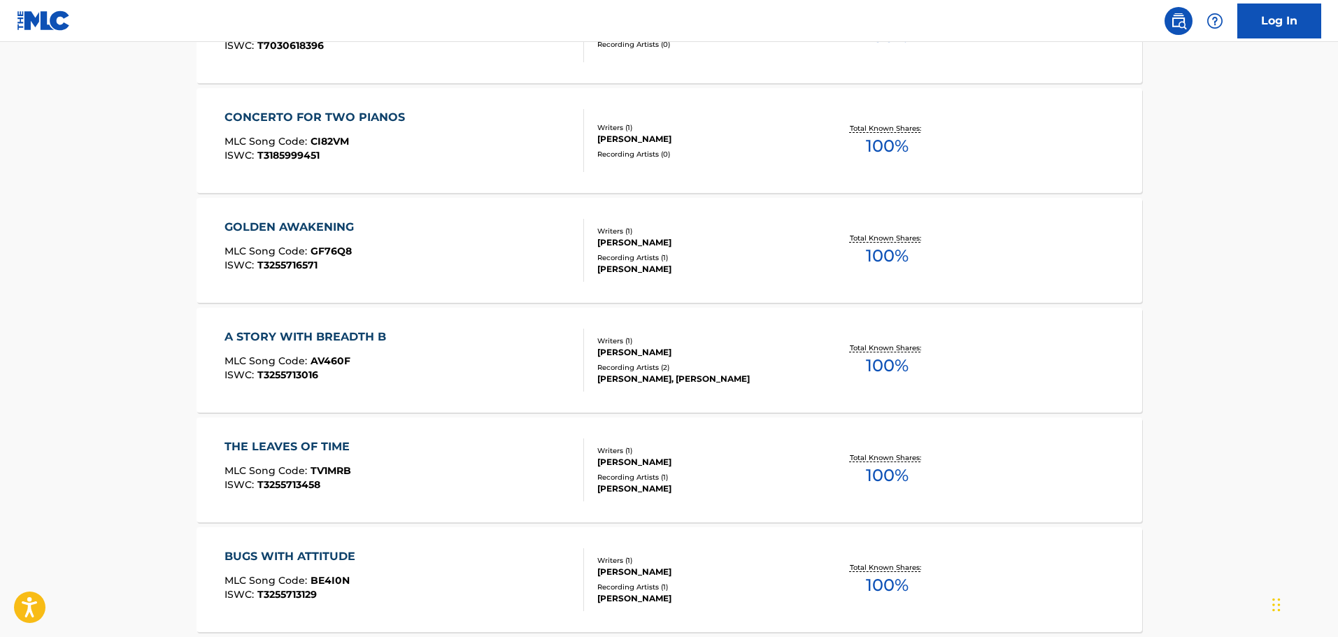
scroll to position [585, 0]
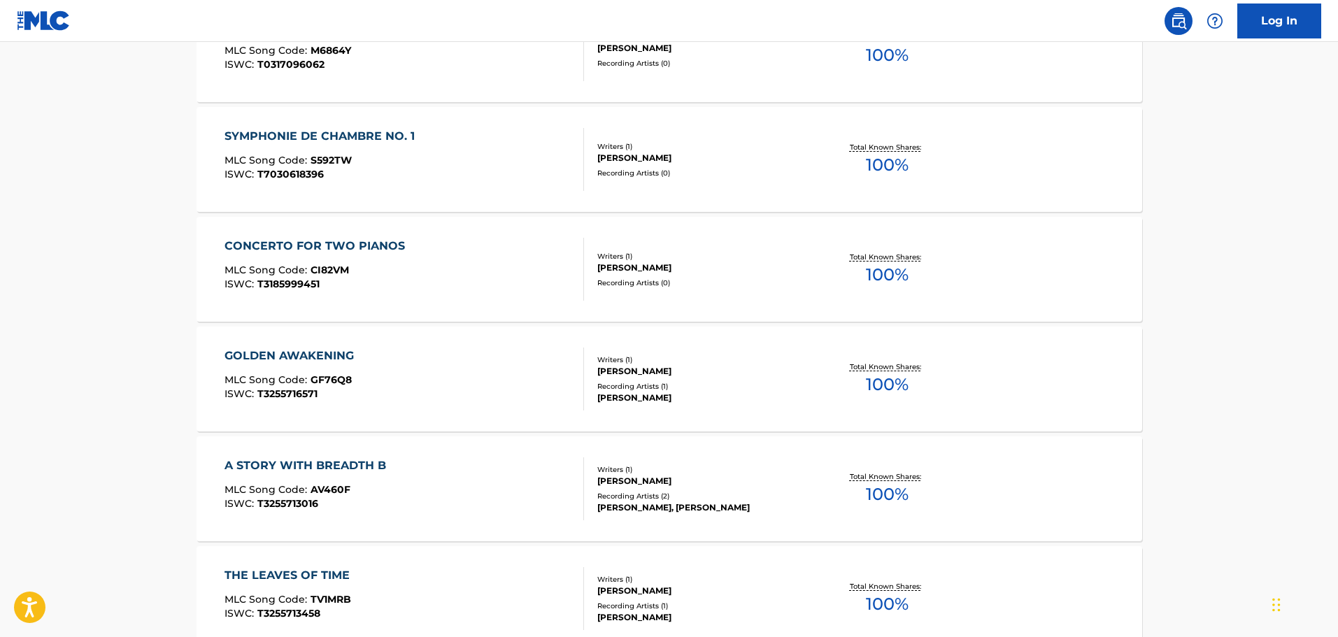
click at [631, 284] on div "Recording Artists ( 0 )" at bounding box center [702, 283] width 211 height 10
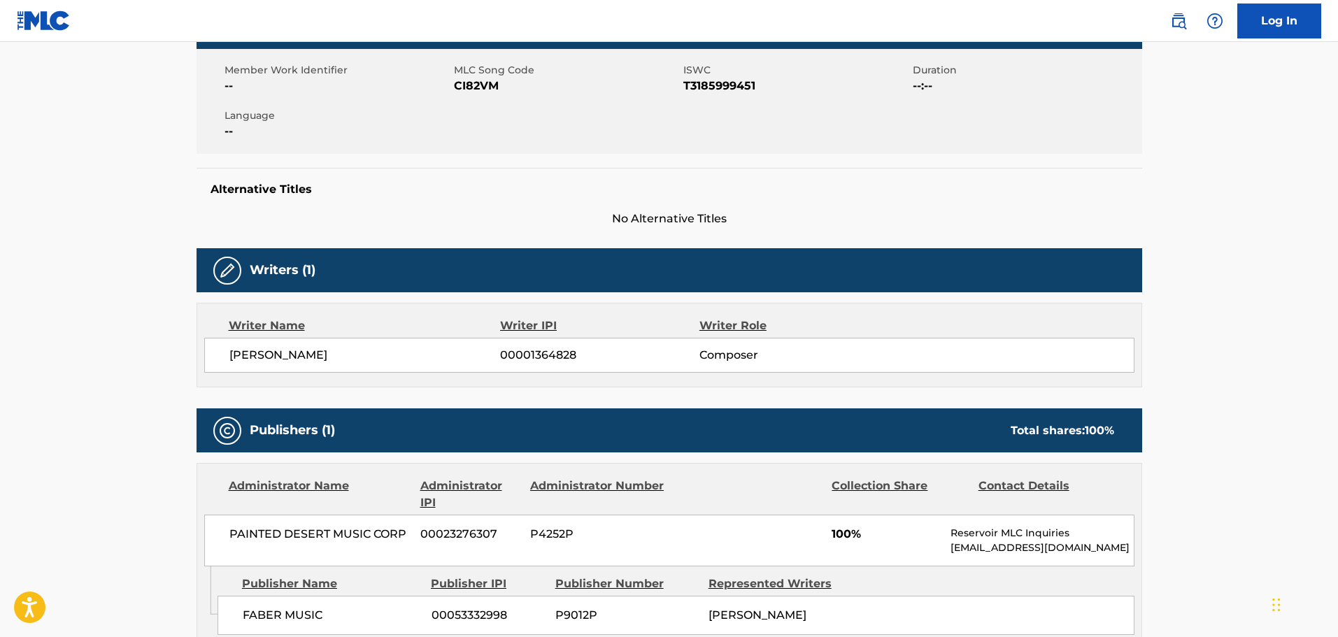
scroll to position [449, 0]
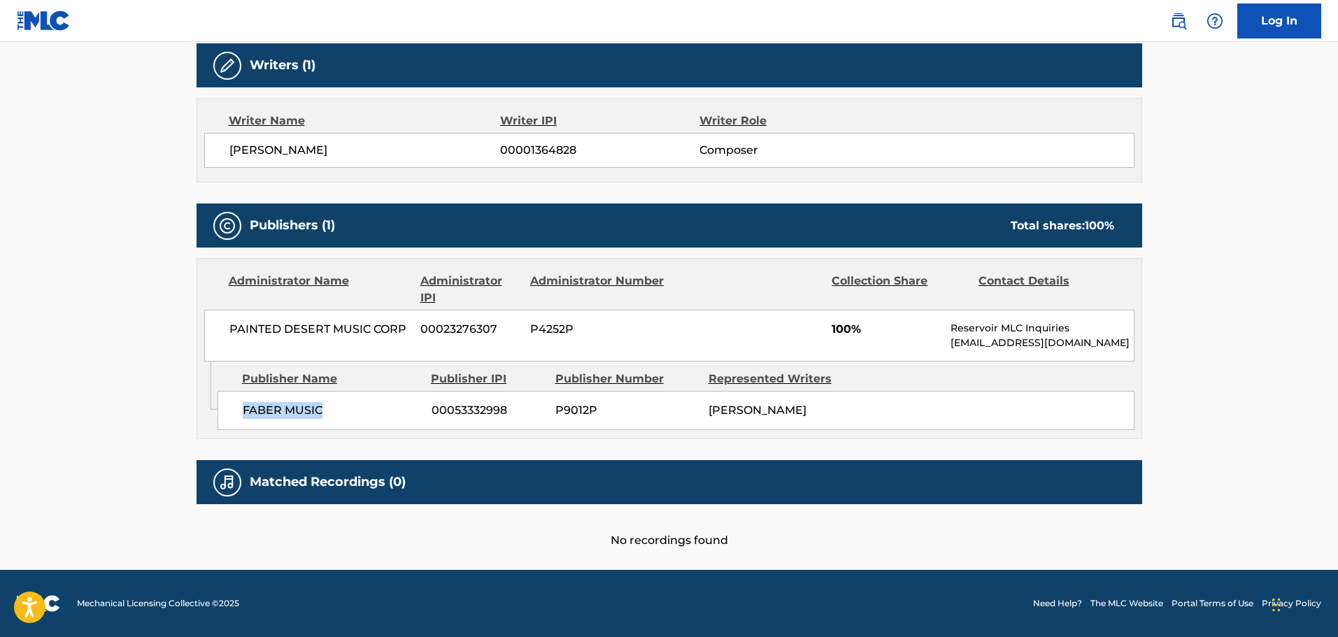
drag, startPoint x: 329, startPoint y: 413, endPoint x: 233, endPoint y: 413, distance: 95.8
click at [233, 413] on div "FABER MUSIC 00053332998 P9012P [PERSON_NAME]" at bounding box center [675, 410] width 917 height 39
copy span "FABER MUSIC"
